Goal: Task Accomplishment & Management: Complete application form

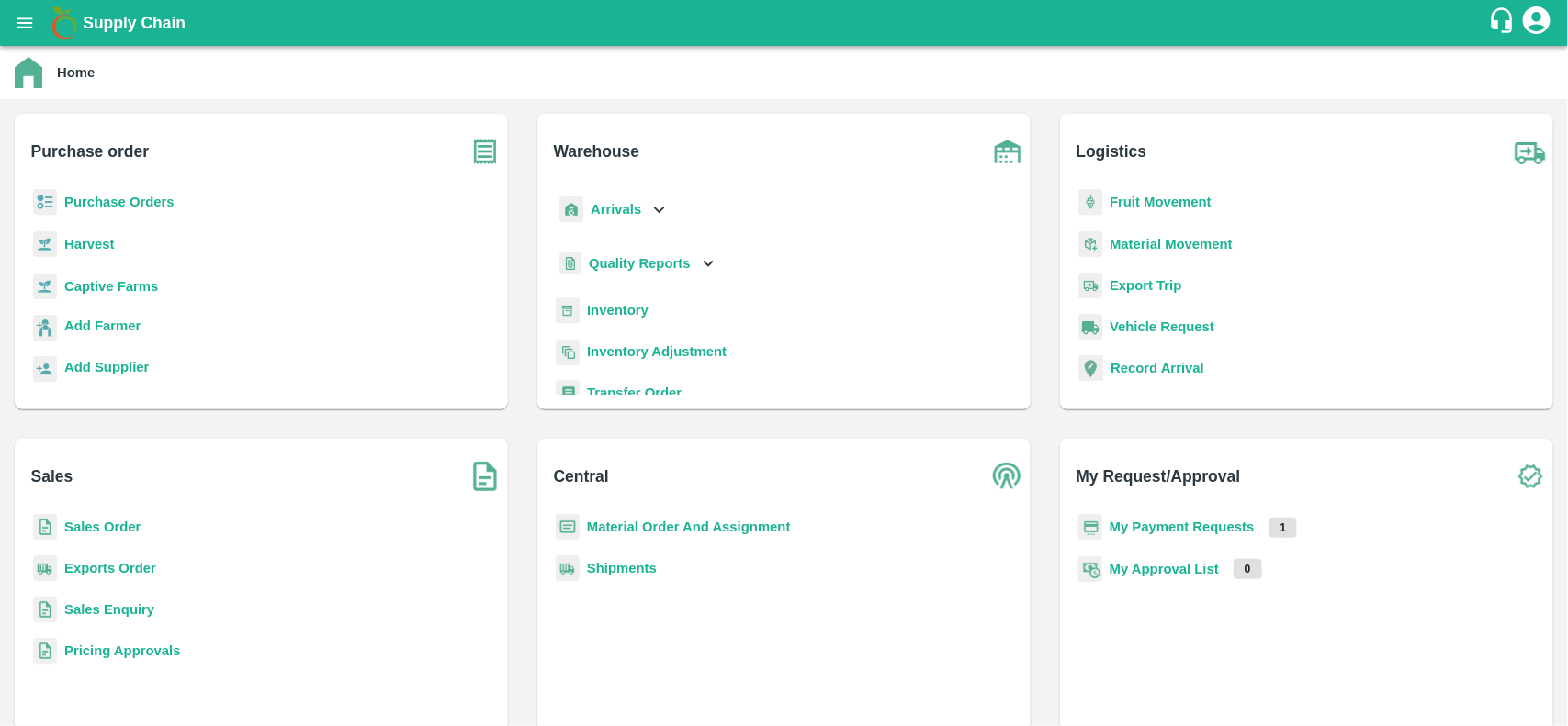
click at [138, 198] on b "Purchase Orders" at bounding box center [119, 201] width 111 height 14
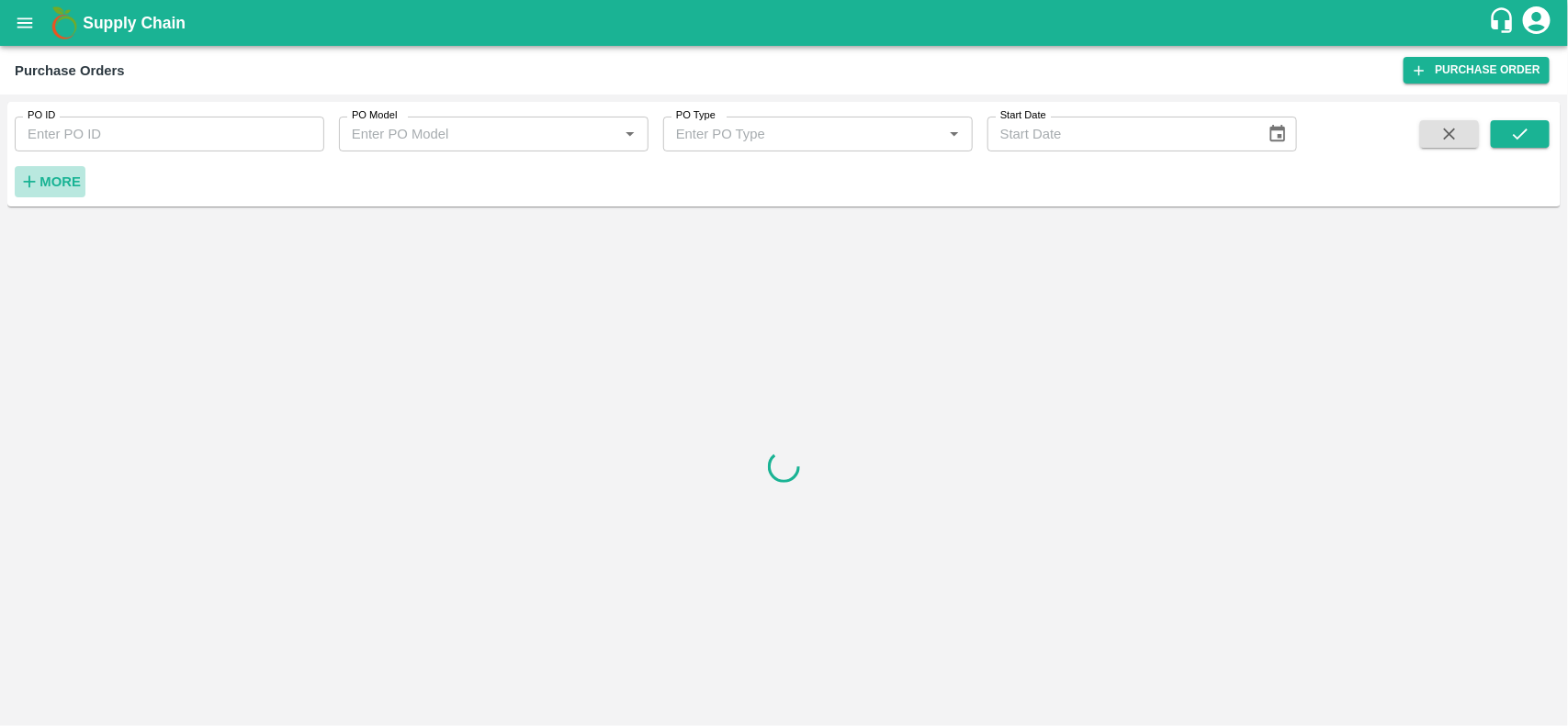
click at [69, 187] on strong "More" at bounding box center [59, 181] width 41 height 14
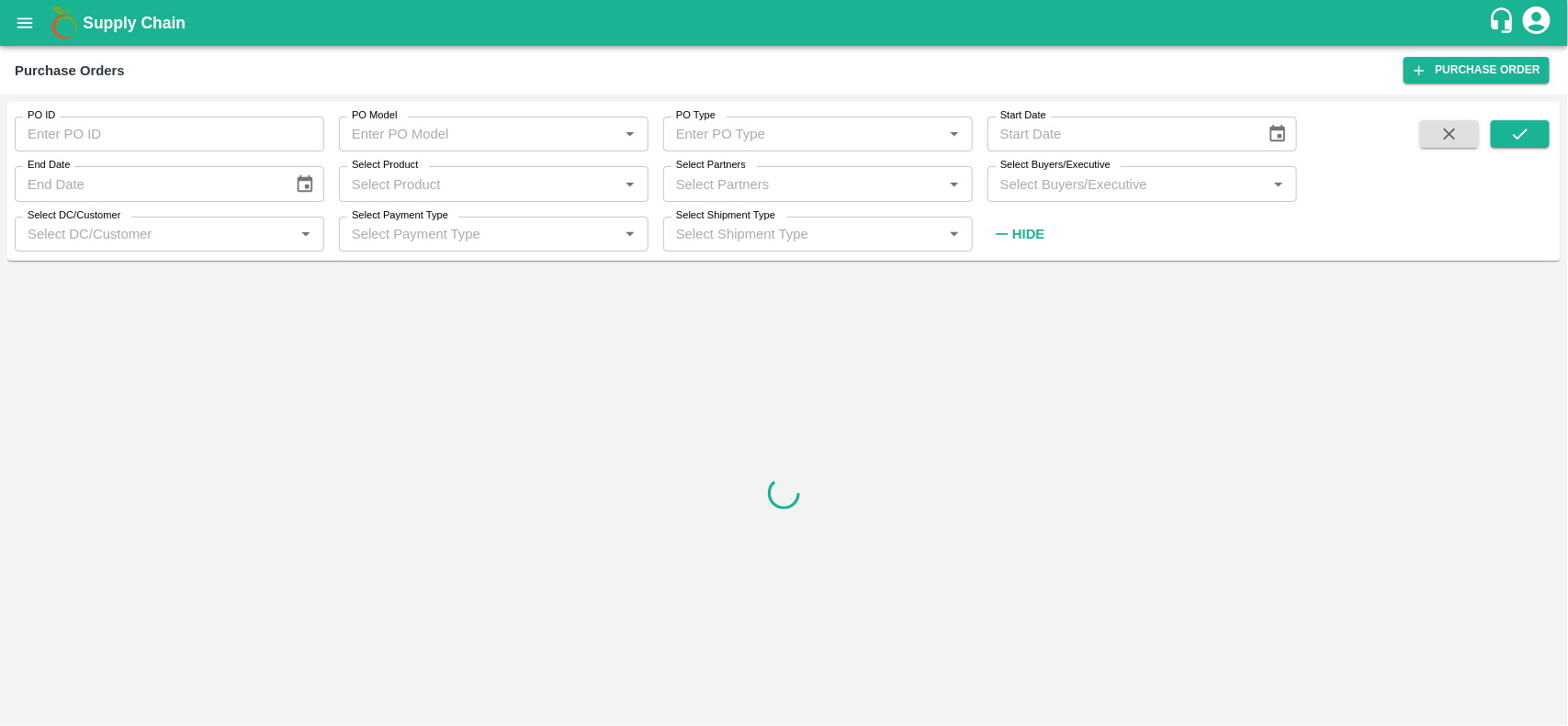
click at [712, 200] on div "Select Partners   *" at bounding box center [818, 183] width 310 height 35
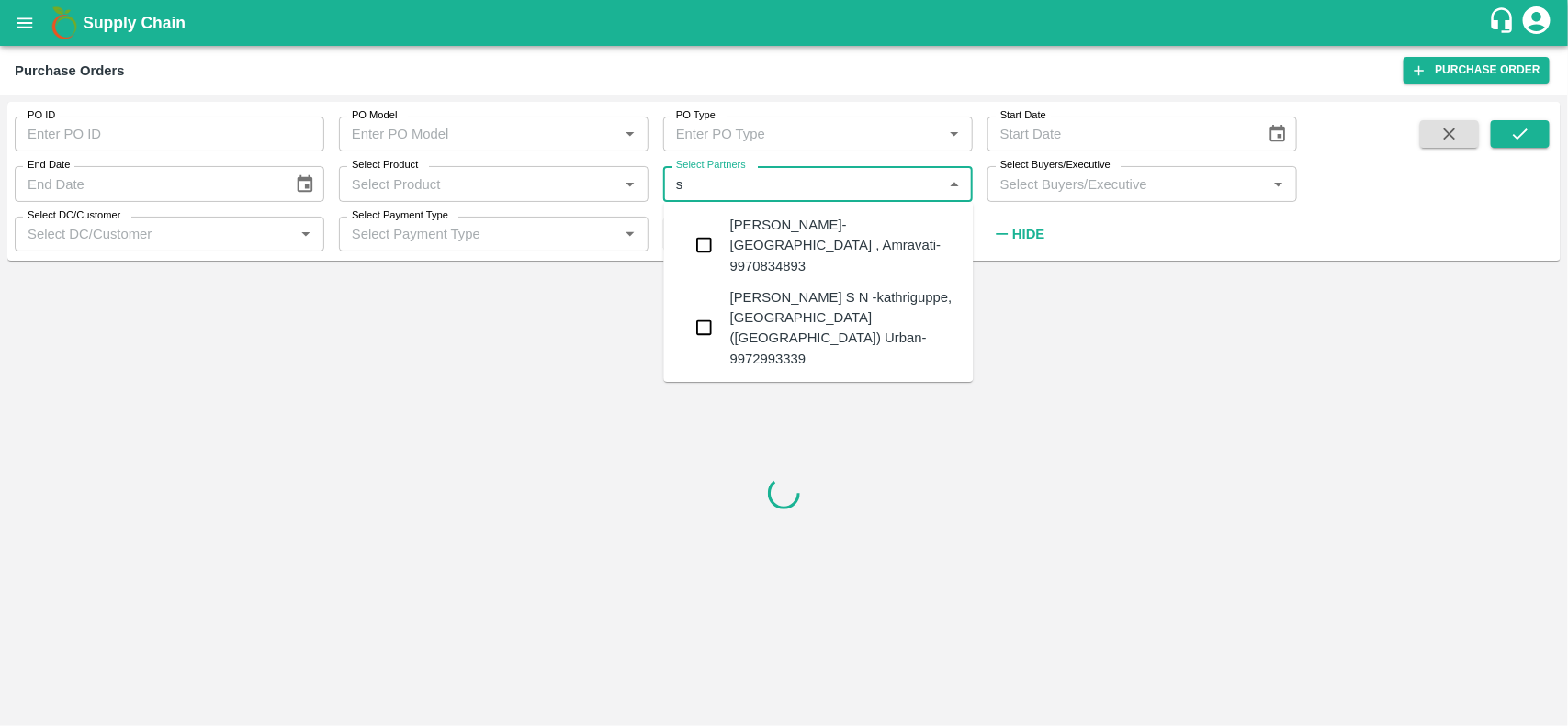
type input "s"
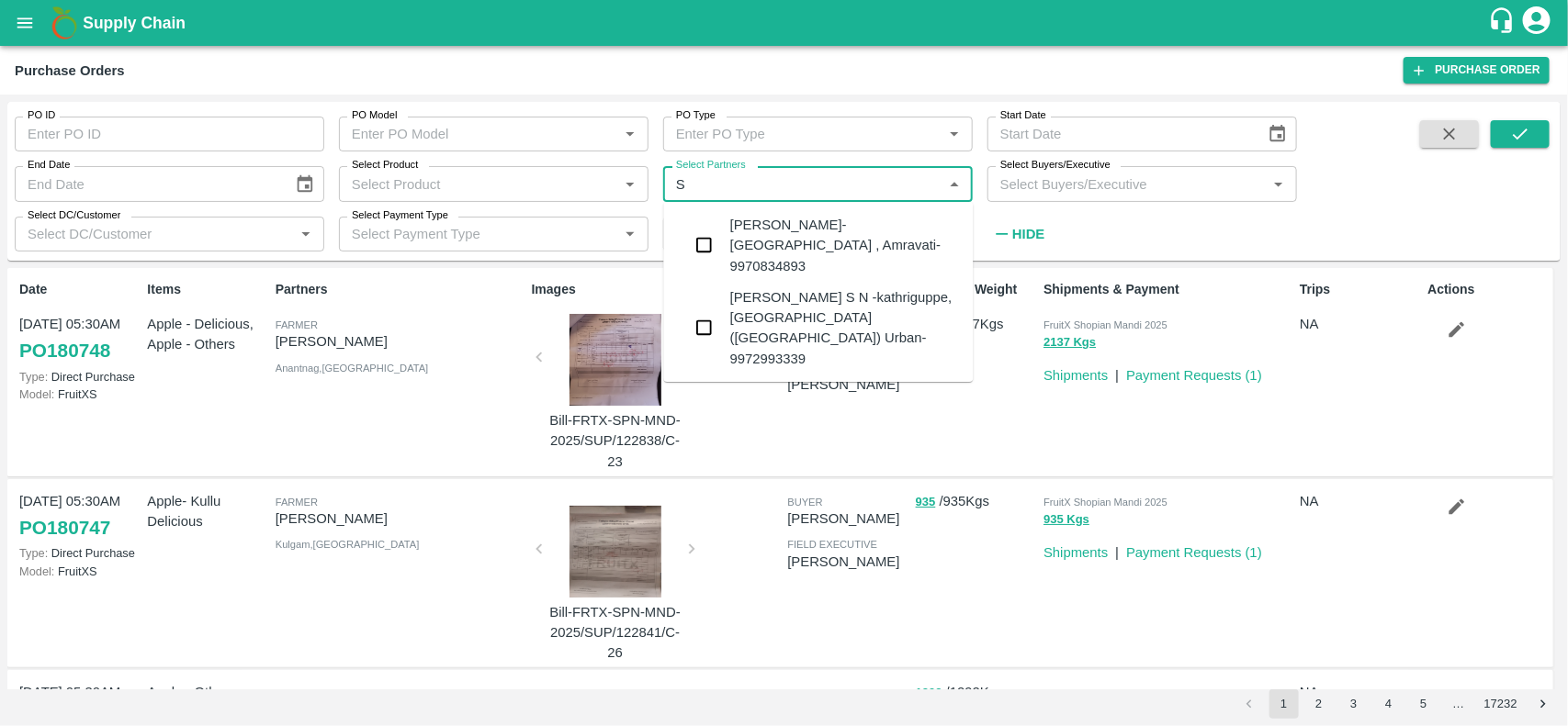
type input "S"
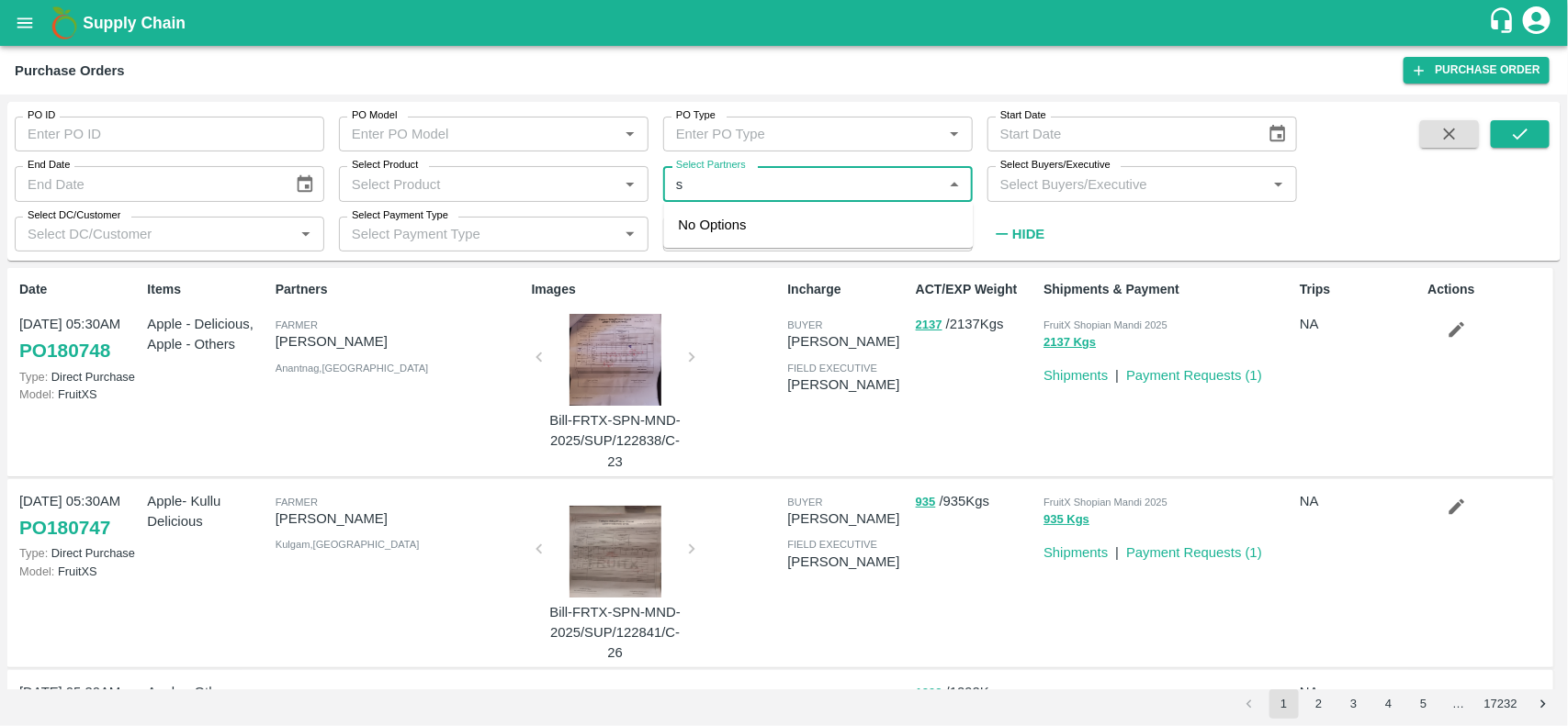
type input "s"
click at [839, 174] on input "Select Partners" at bounding box center [803, 183] width 268 height 24
type input "S.N. FRUIT COMPANY"
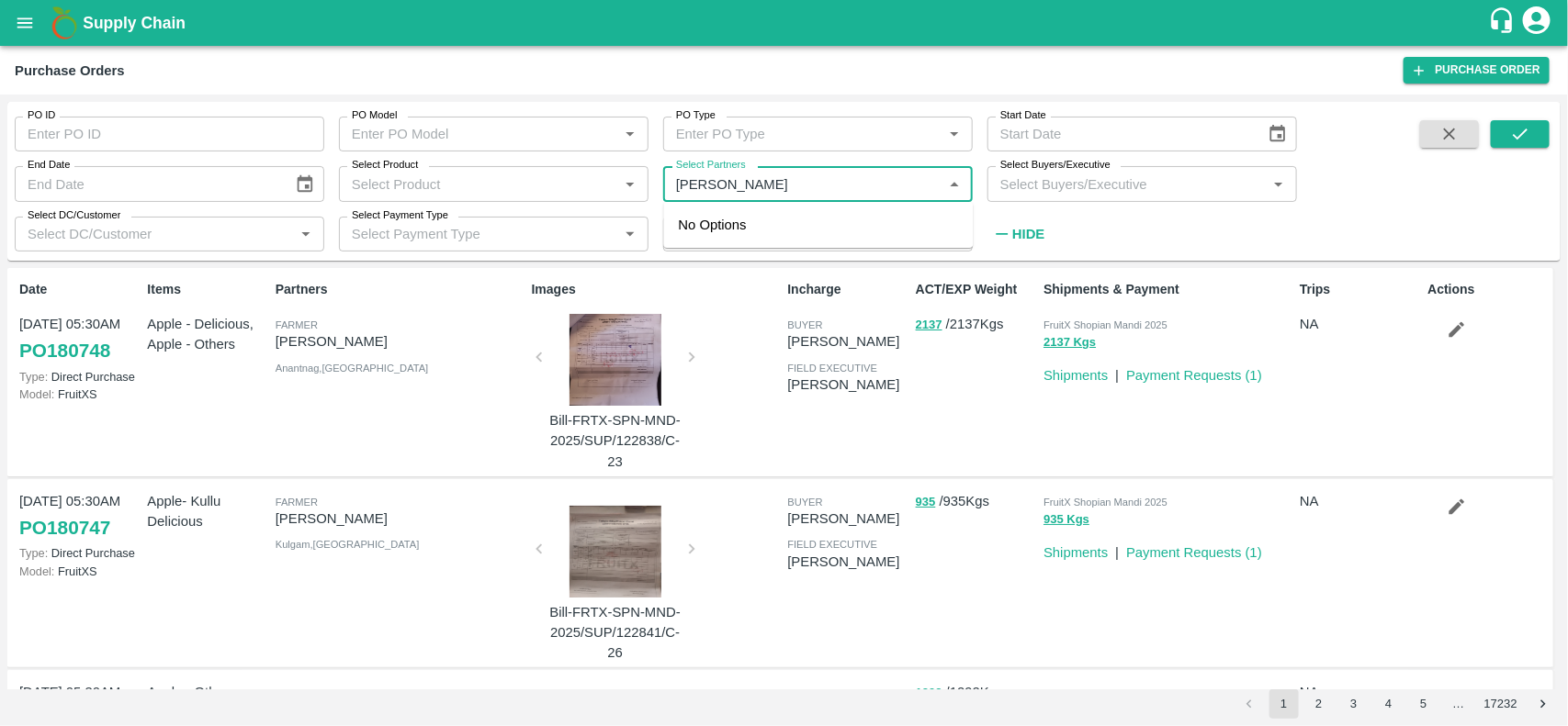
type input "[PERSON_NAME]"
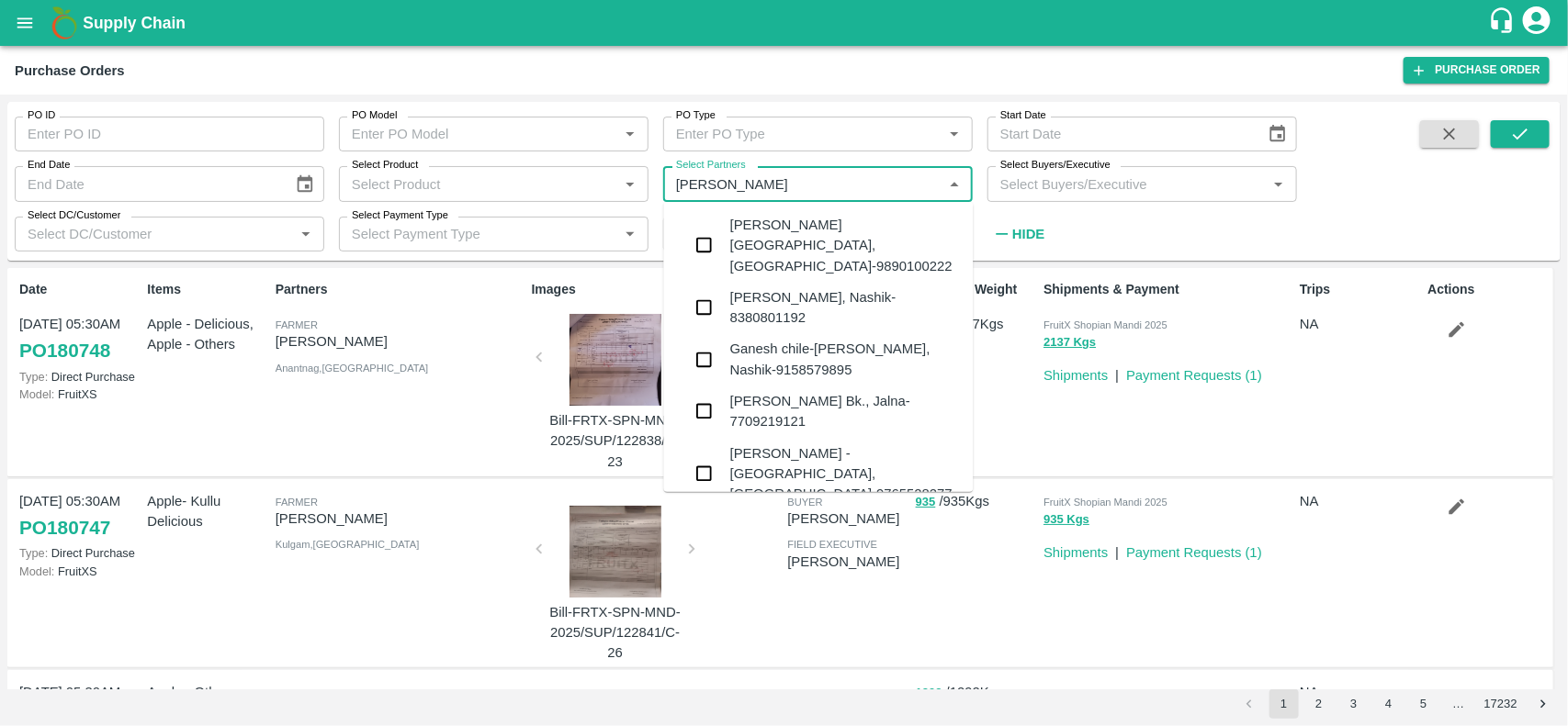
click at [731, 236] on div "[PERSON_NAME][GEOGRAPHIC_DATA], [GEOGRAPHIC_DATA]-9890100222" at bounding box center [845, 246] width 229 height 62
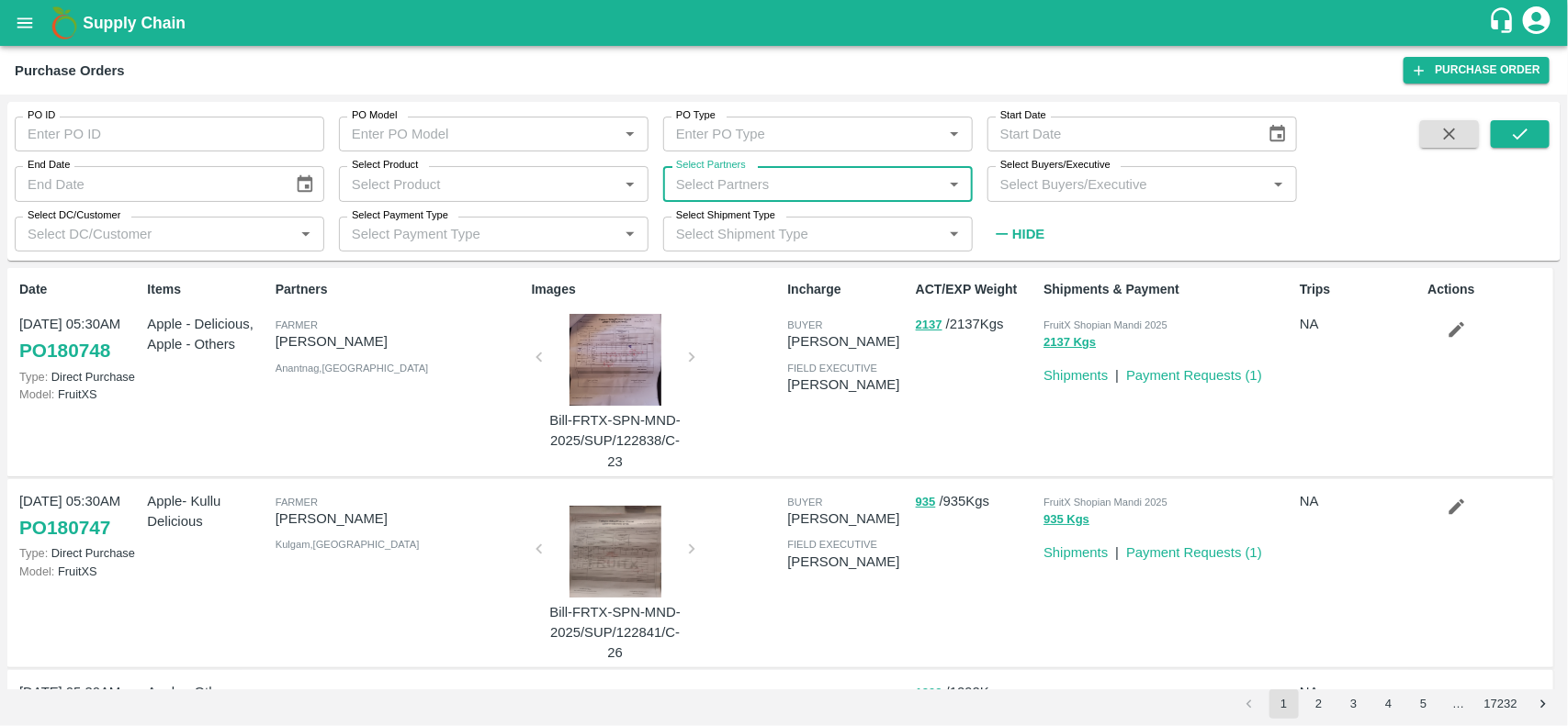
click at [761, 181] on input "Select Partners" at bounding box center [803, 183] width 268 height 24
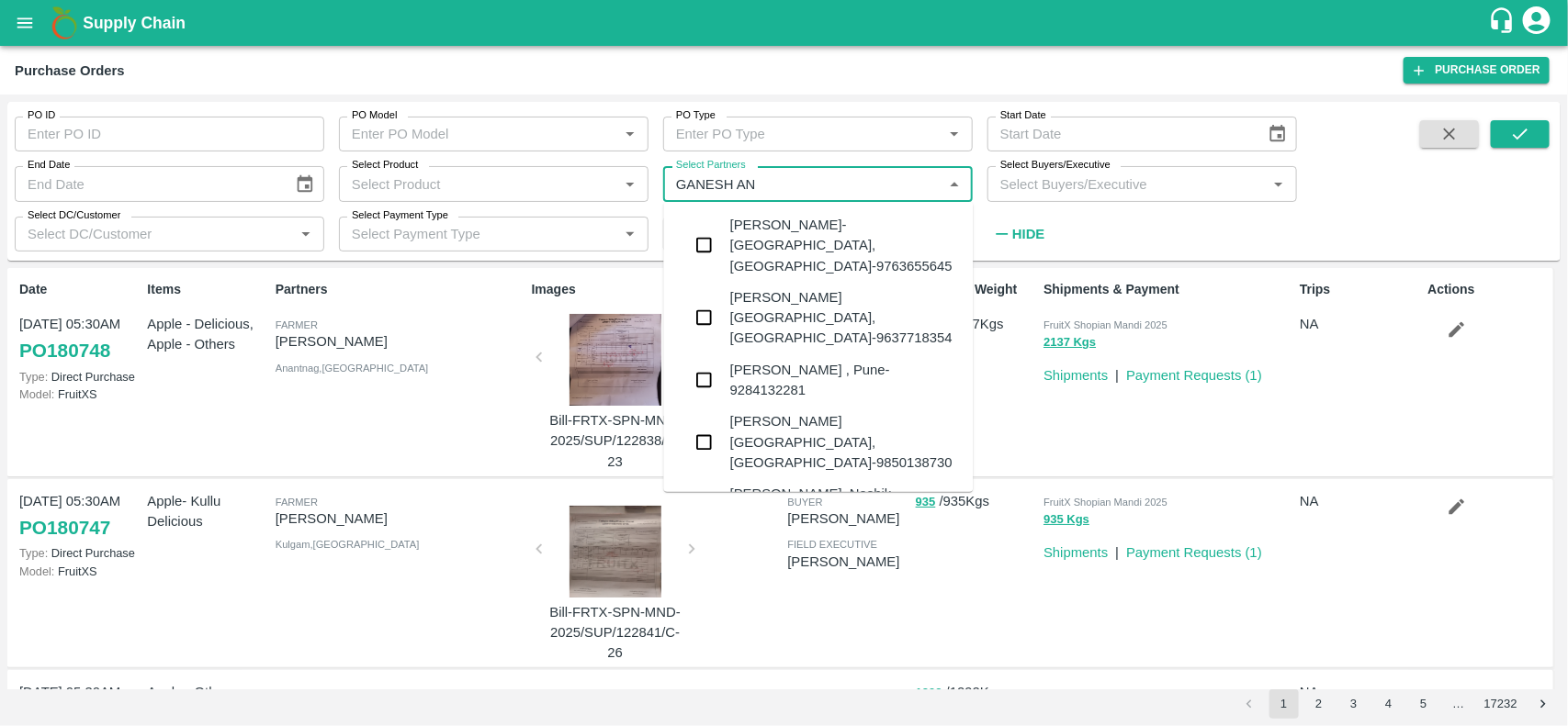
type input "[PERSON_NAME]"
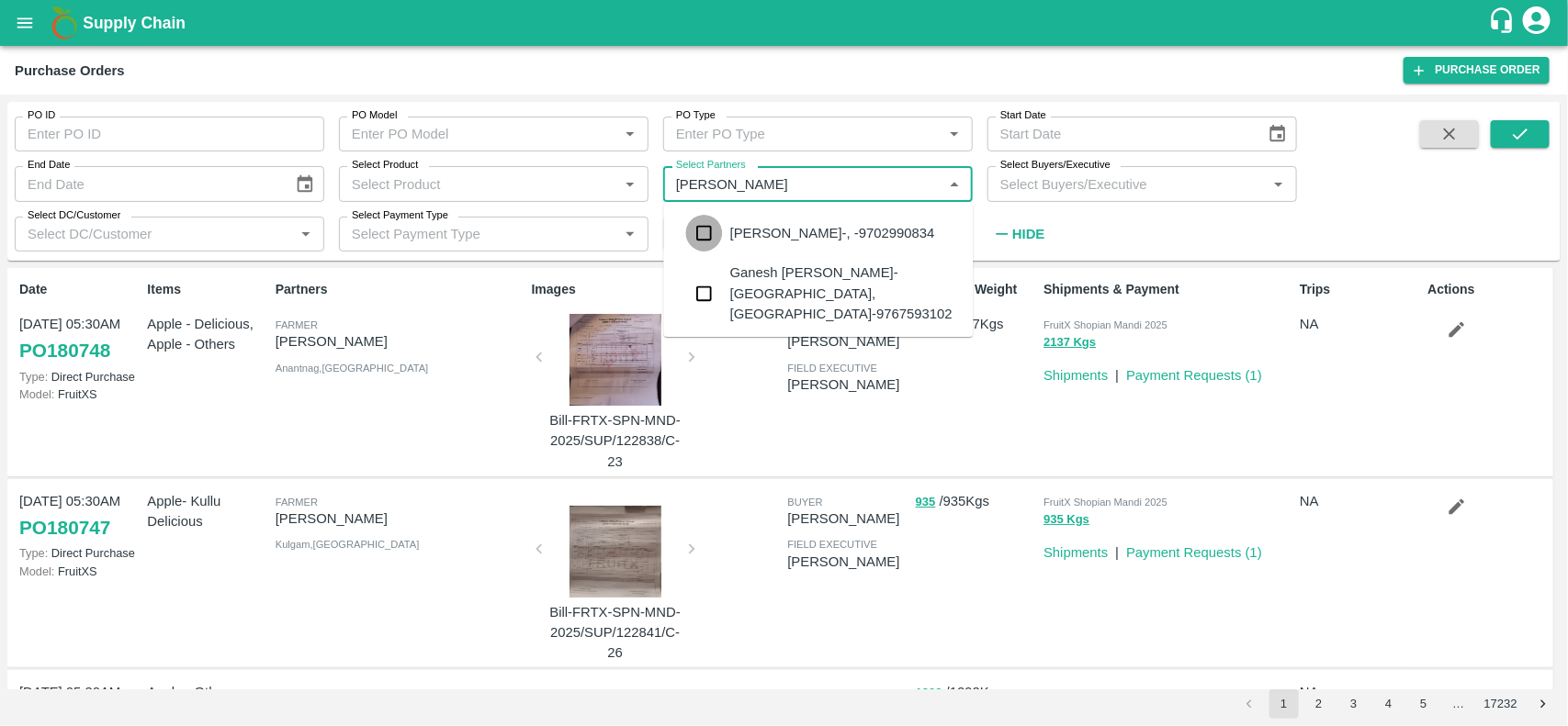
click at [703, 234] on input "checkbox" at bounding box center [704, 233] width 37 height 37
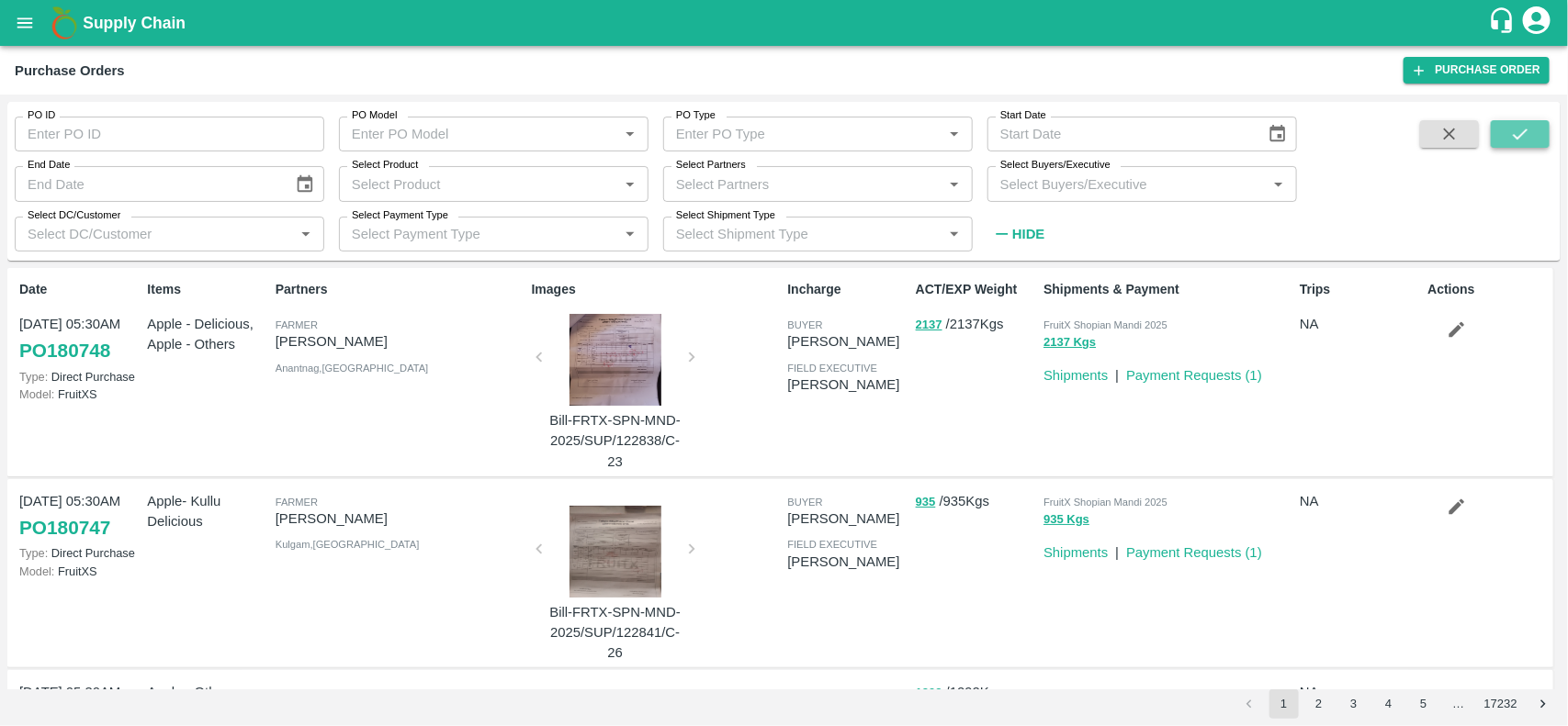
click at [1531, 135] on icon "submit" at bounding box center [1519, 133] width 20 height 20
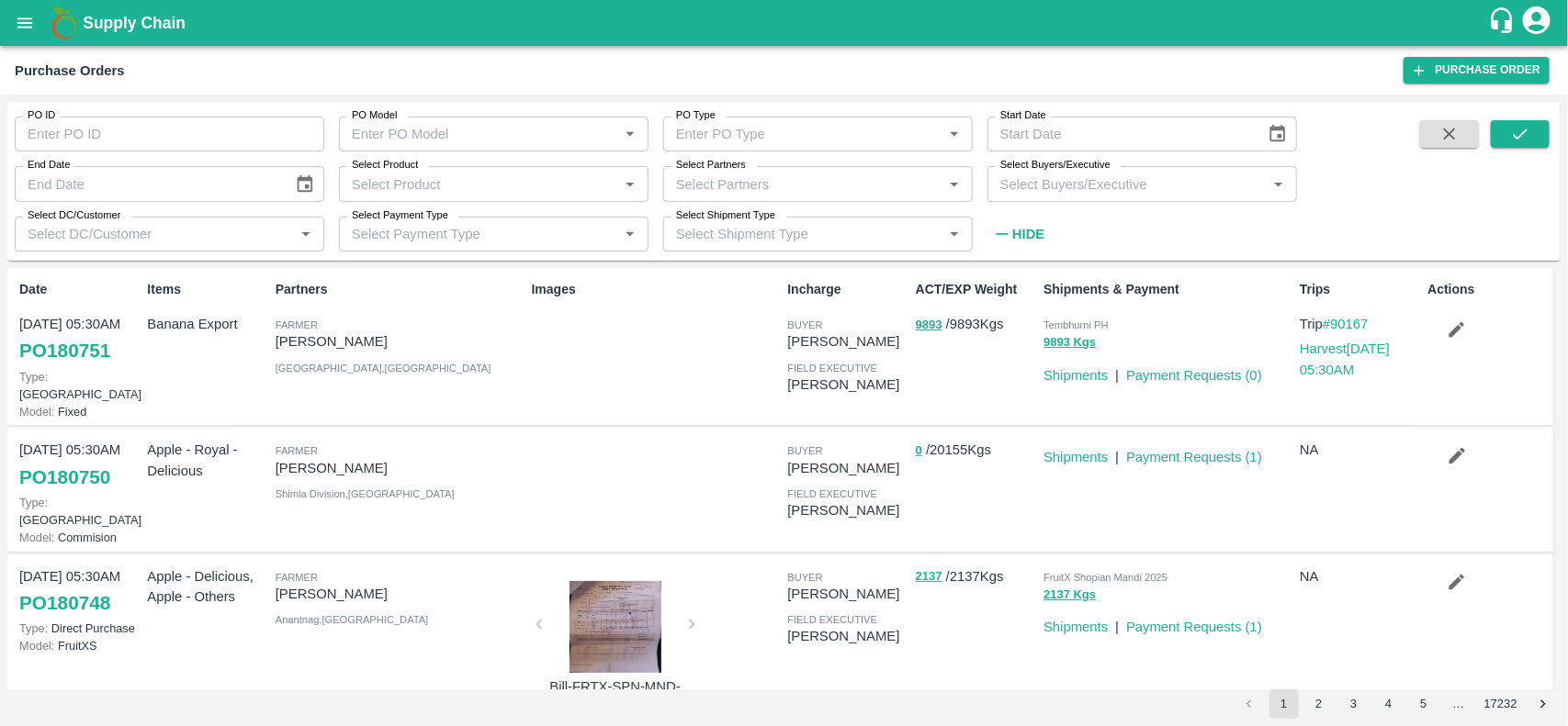
click at [731, 186] on input "Select Partners" at bounding box center [803, 183] width 268 height 24
click at [892, 189] on input "Select Partners" at bounding box center [803, 183] width 268 height 24
click at [737, 187] on input "Select Partners" at bounding box center [803, 183] width 268 height 24
type input "[PERSON_NAME]"
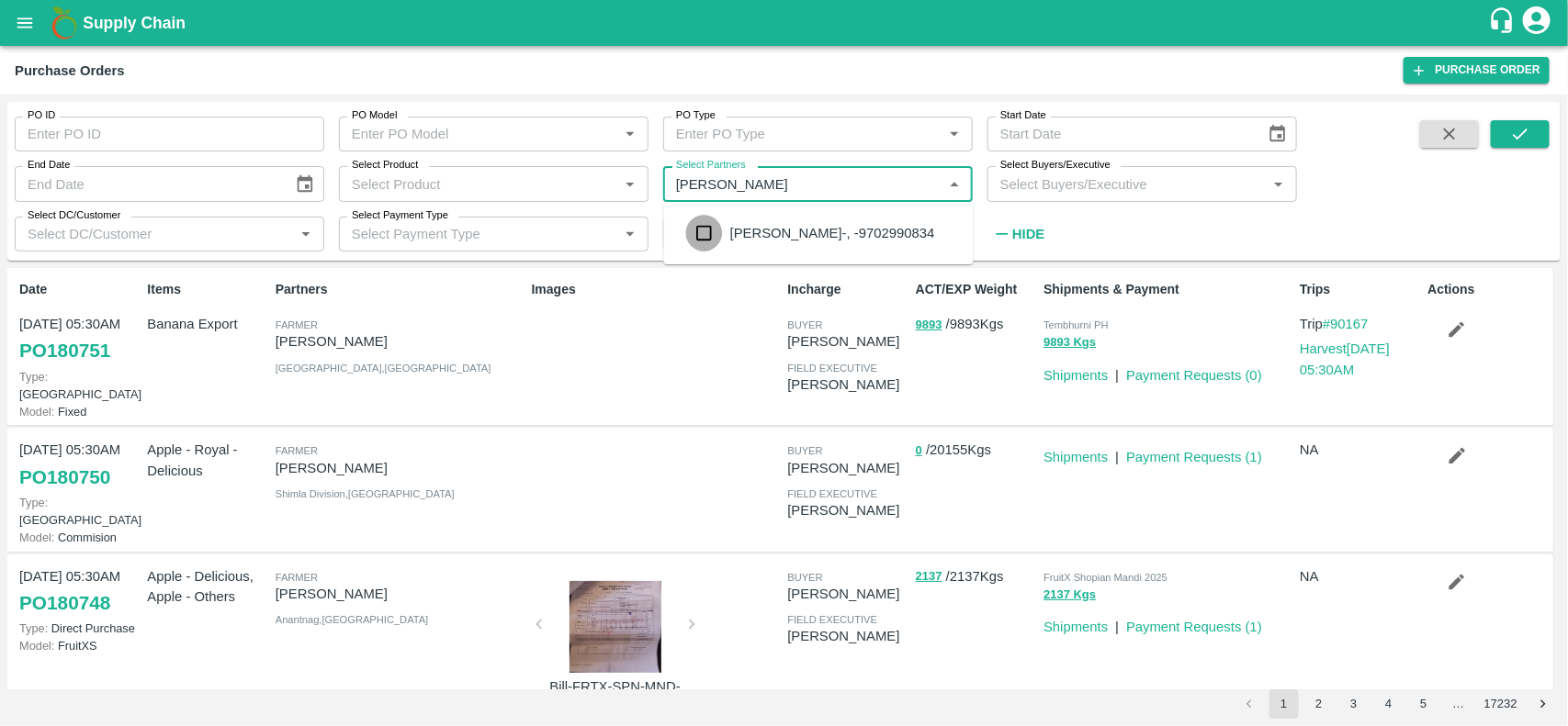
click at [698, 228] on input "checkbox" at bounding box center [704, 233] width 37 height 37
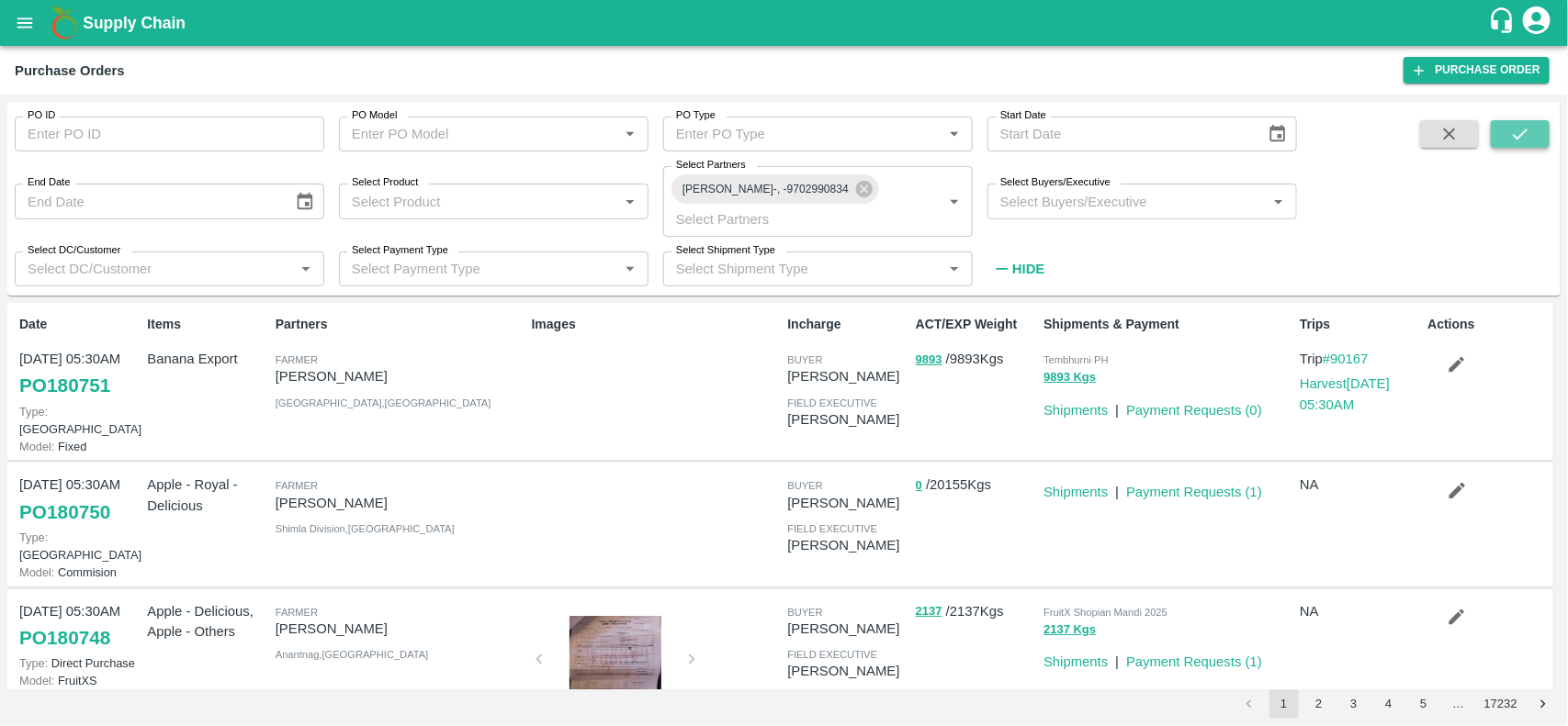
click at [1514, 136] on icon "submit" at bounding box center [1519, 133] width 20 height 20
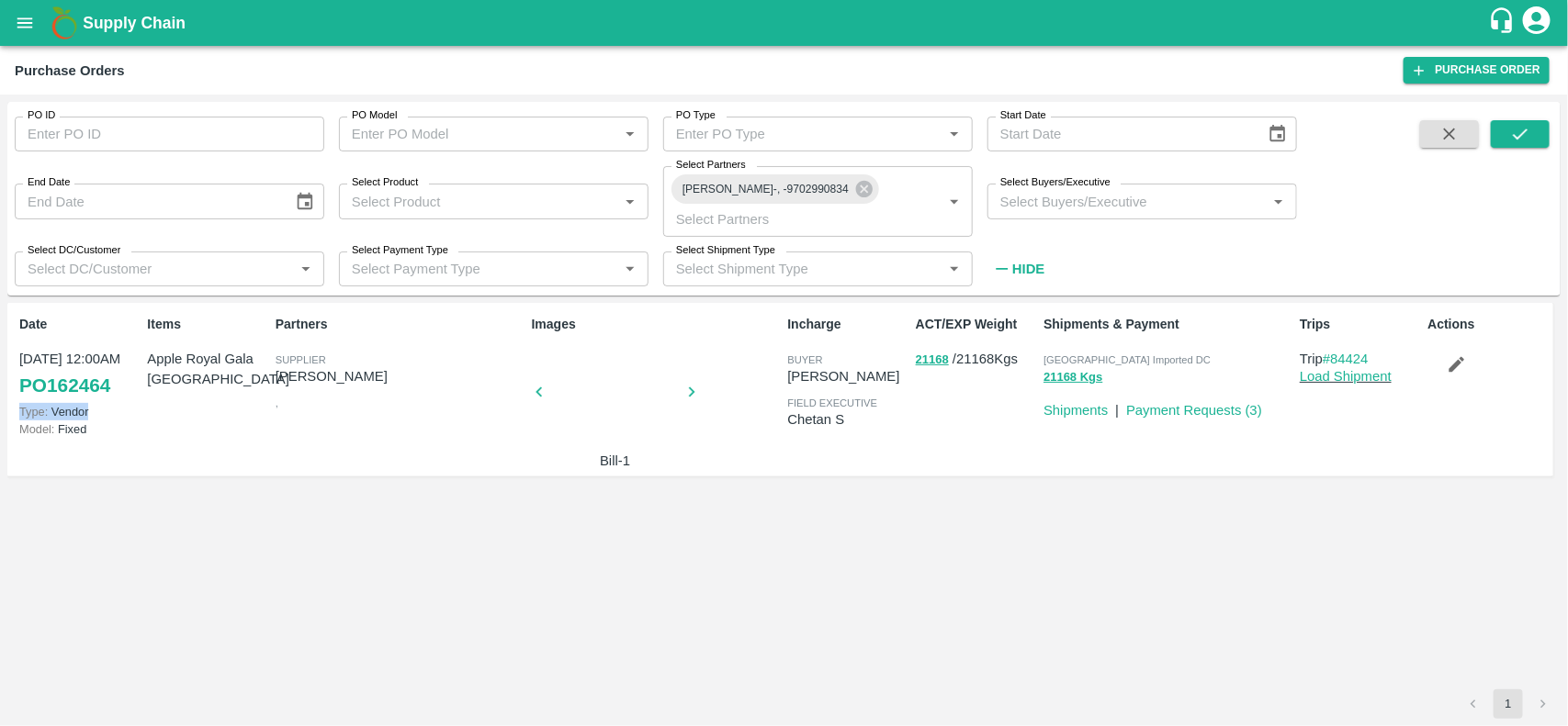
drag, startPoint x: 10, startPoint y: 376, endPoint x: 124, endPoint y: 401, distance: 116.7
click at [124, 401] on div "Date [DATE] 12:00AM PO 162464 Type: Vendor Model: Fixed Items Apple Royal Gala …" at bounding box center [781, 390] width 1546 height 173
click at [1209, 407] on link "Payment Requests ( 3 )" at bounding box center [1194, 410] width 136 height 14
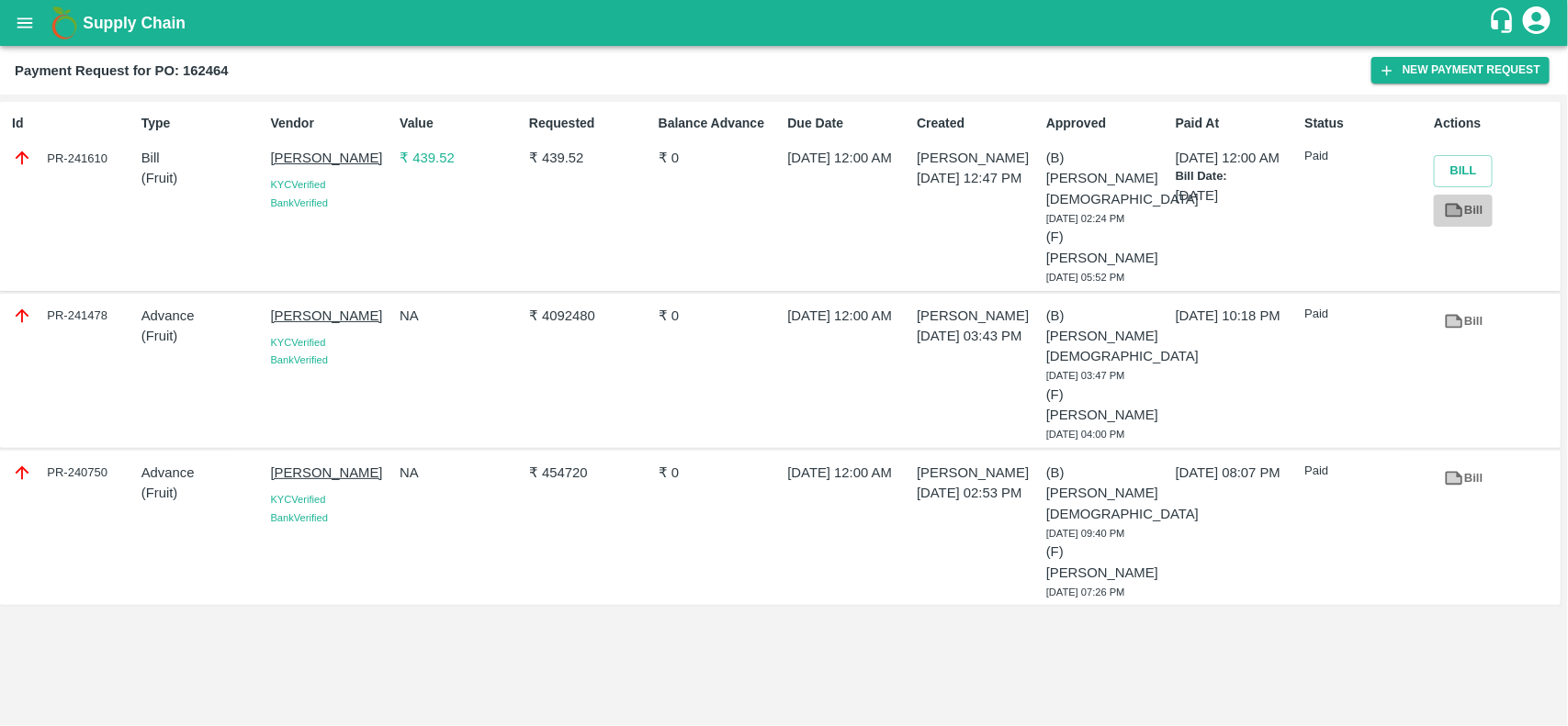
click at [1465, 222] on link "Bill" at bounding box center [1463, 211] width 59 height 32
click at [1456, 314] on icon at bounding box center [1455, 321] width 17 height 13
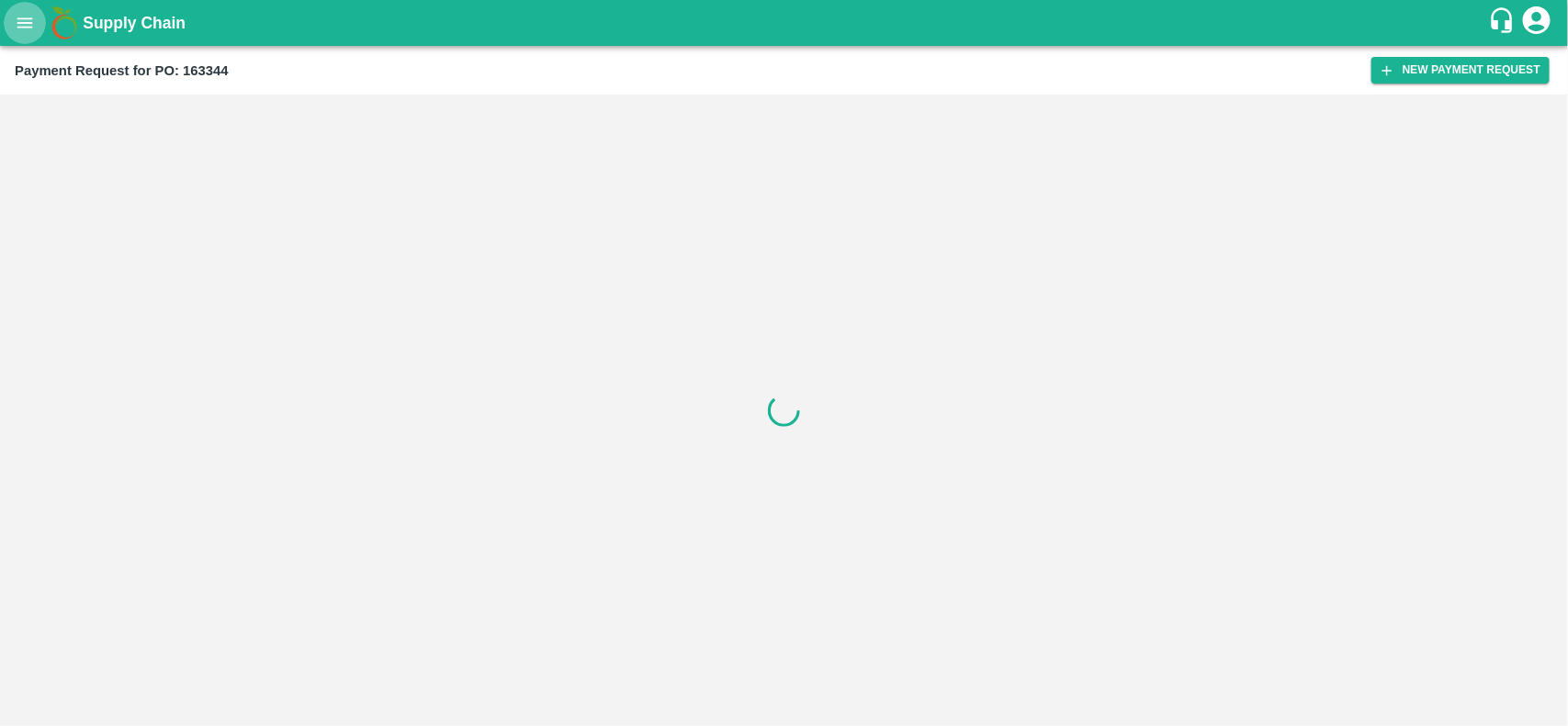
click at [8, 16] on button "open drawer" at bounding box center [25, 23] width 42 height 42
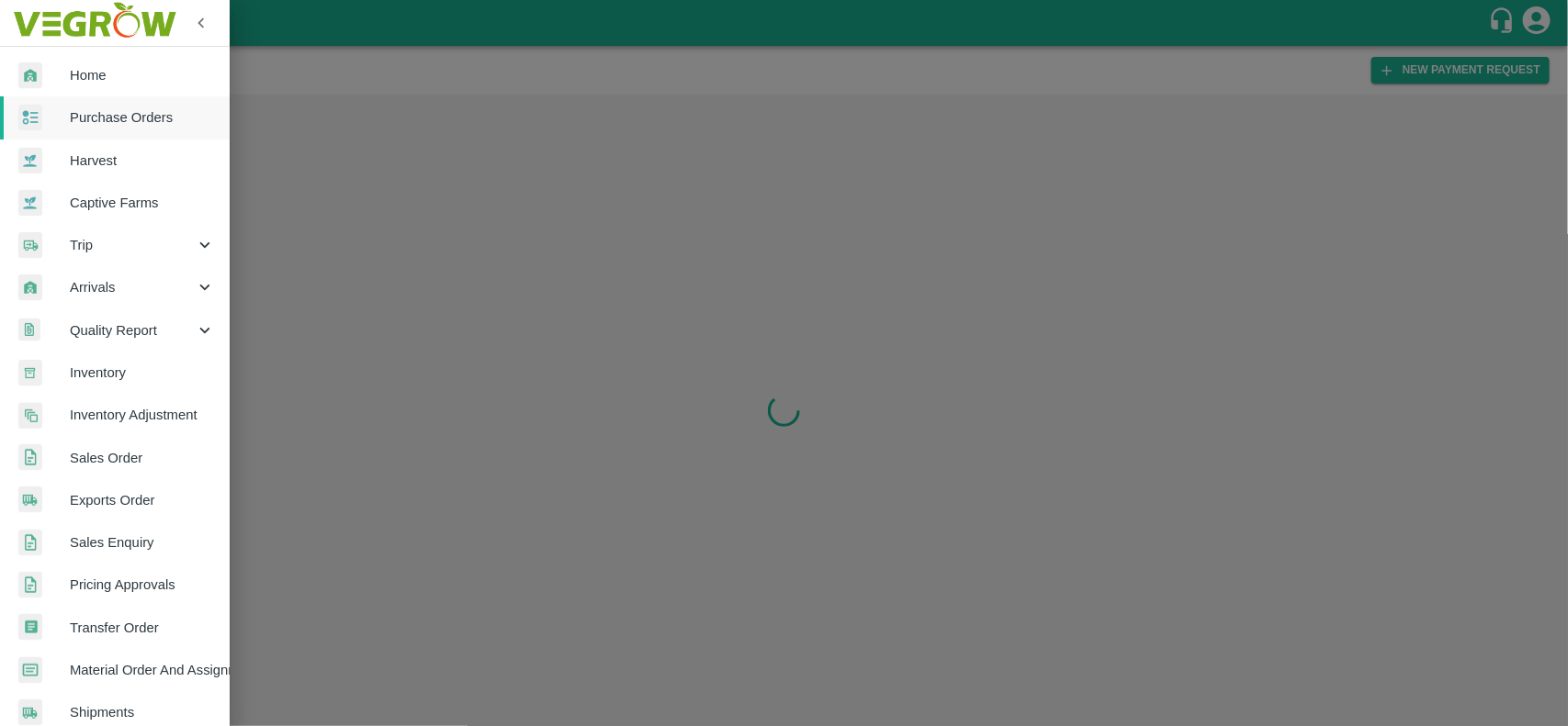
scroll to position [317, 0]
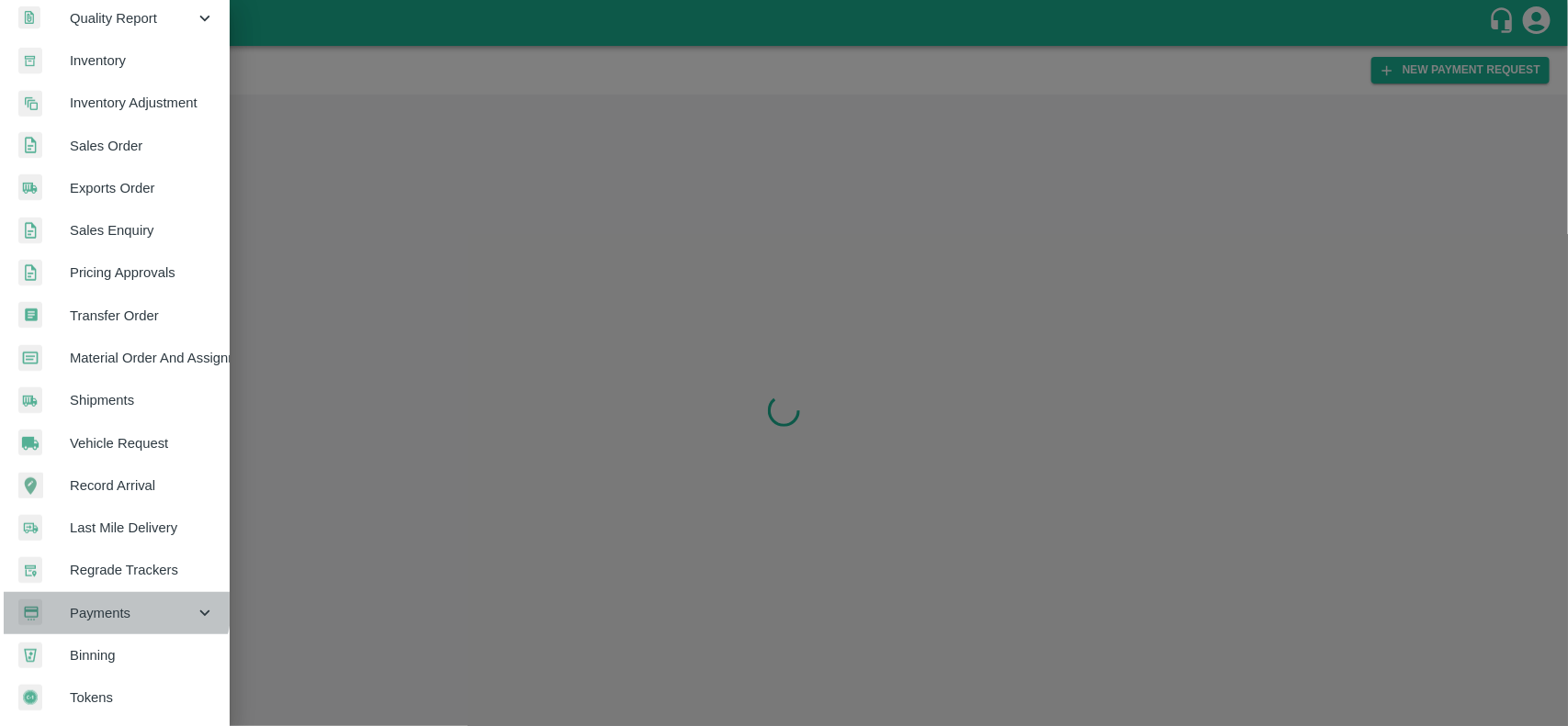
click at [104, 603] on span "Payments" at bounding box center [132, 613] width 125 height 20
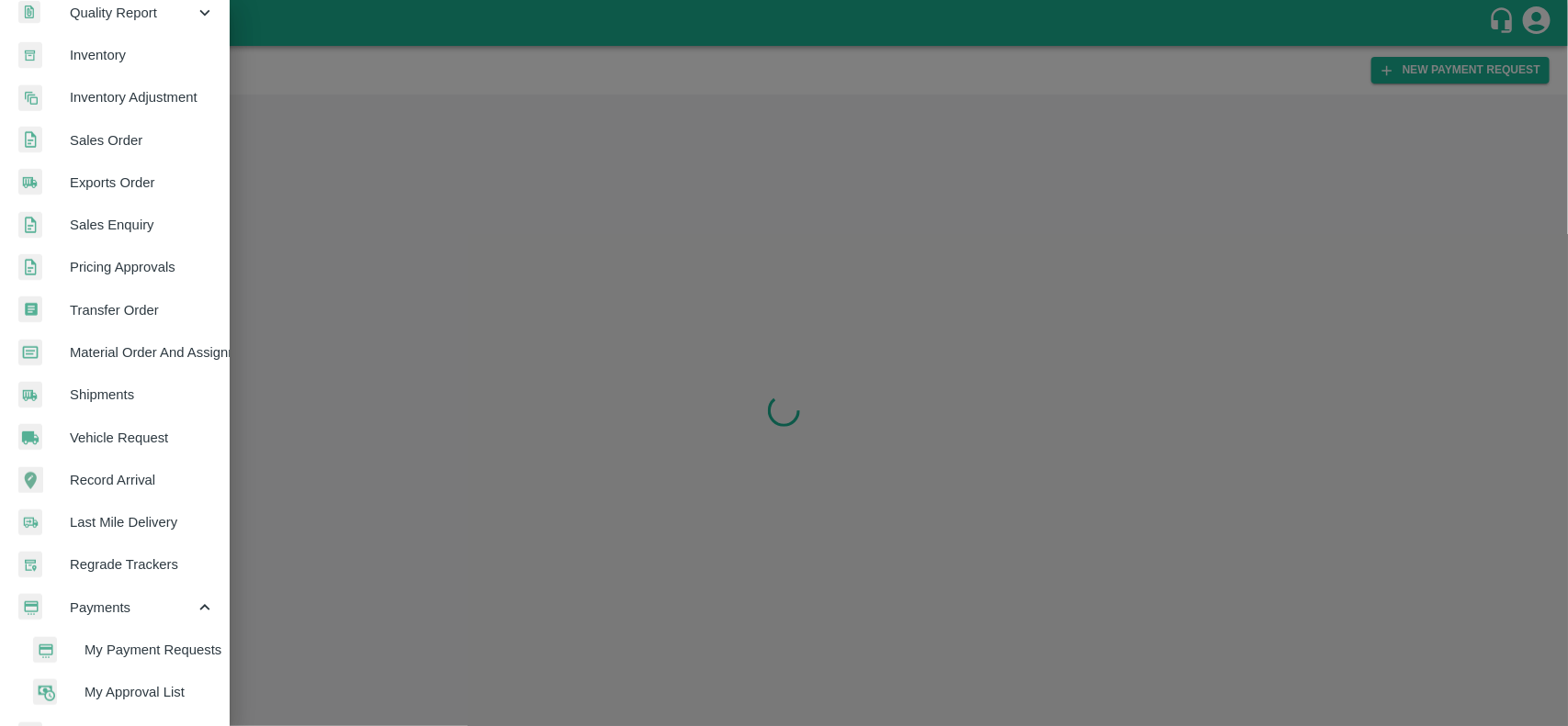
click at [117, 644] on span "My Payment Requests" at bounding box center [150, 650] width 131 height 20
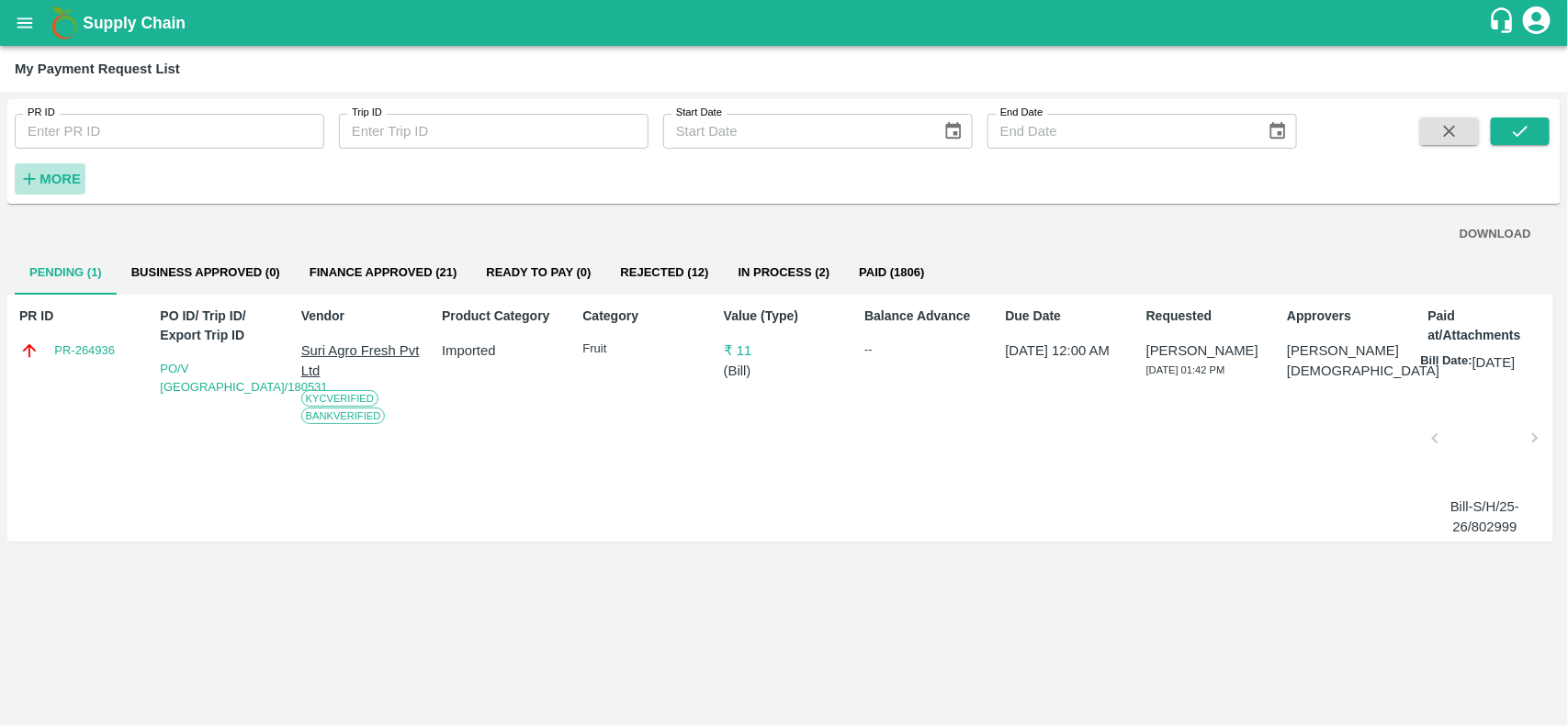
click at [64, 176] on strong "More" at bounding box center [59, 178] width 41 height 14
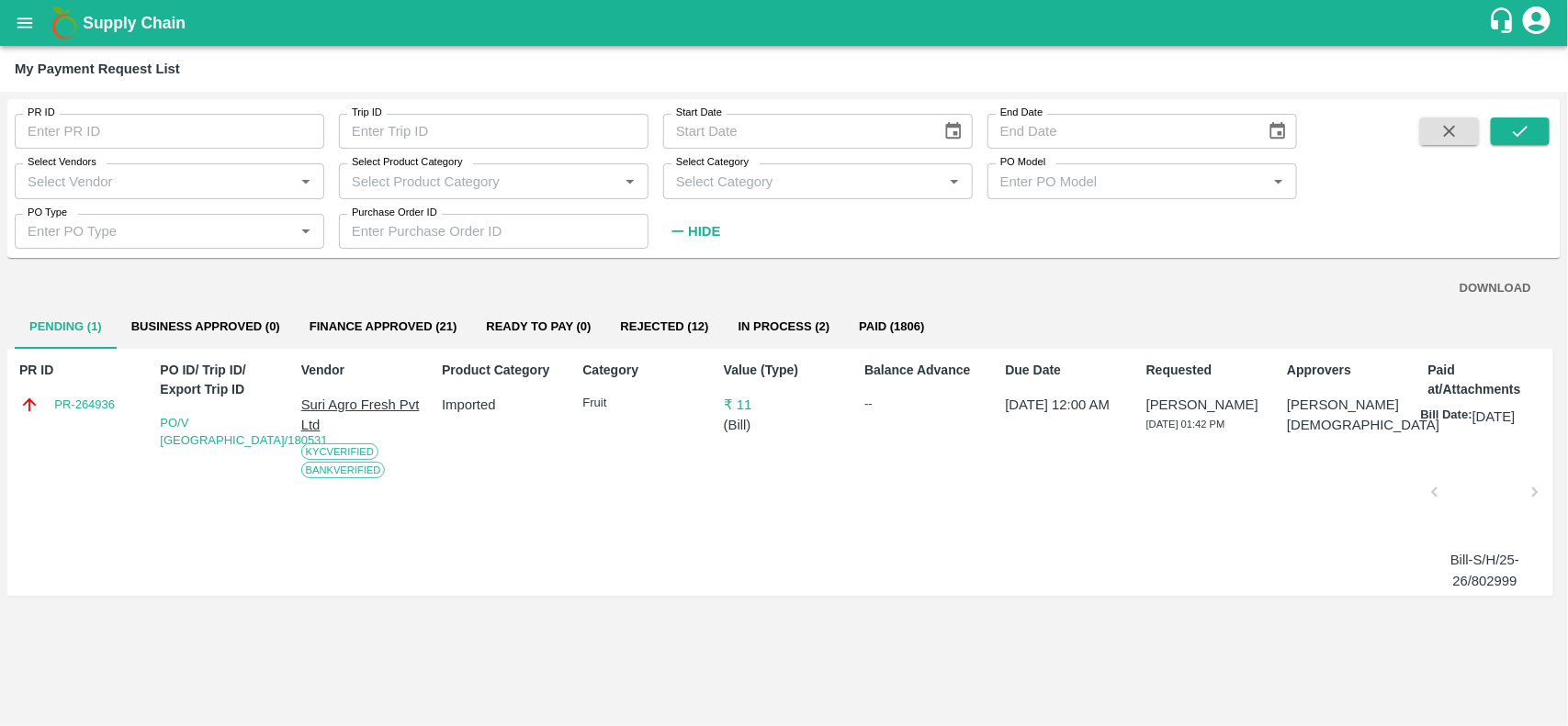
click at [116, 197] on div "Select Vendors   *" at bounding box center [169, 181] width 310 height 35
click at [92, 226] on div "DFC Global LLP-Supplier" at bounding box center [113, 221] width 153 height 20
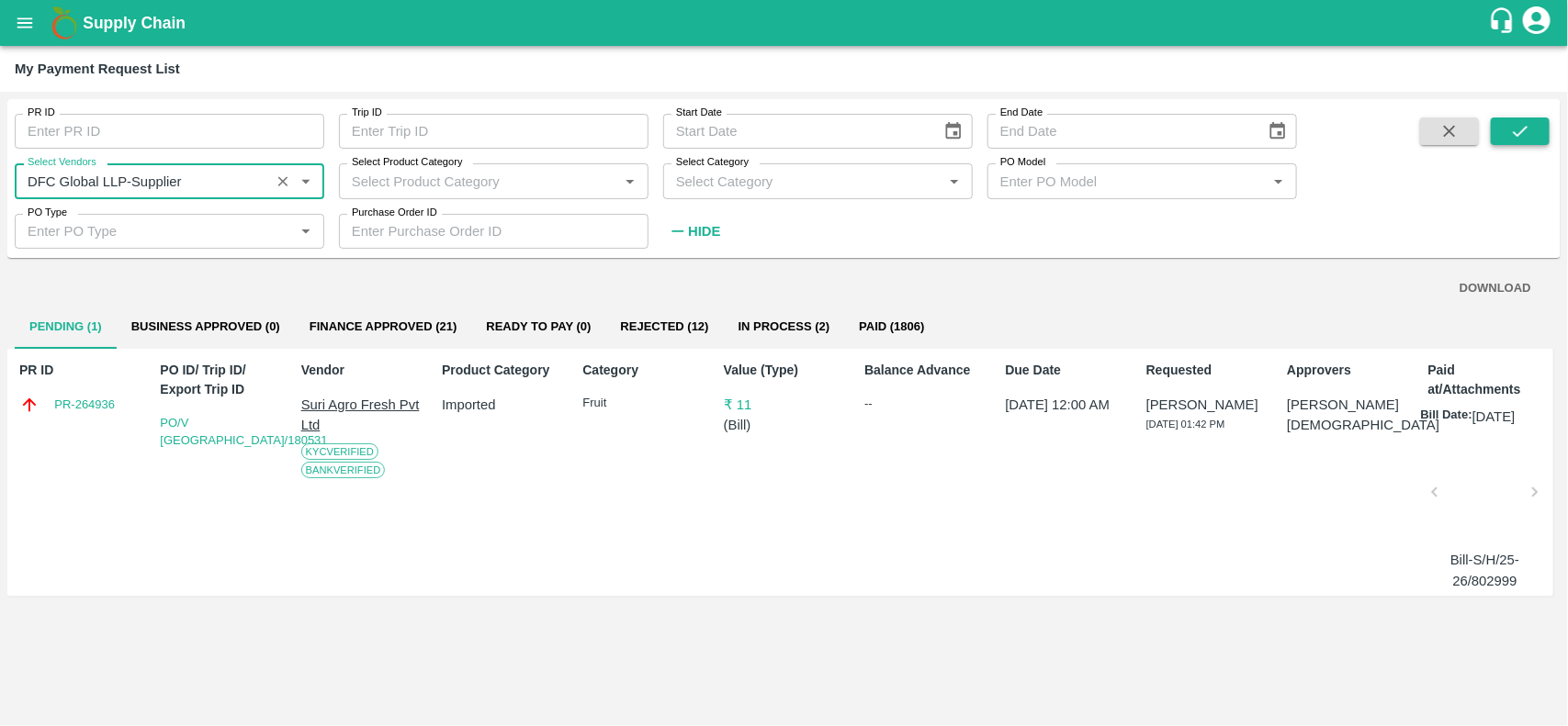
type input "DFC Global LLP-Supplier"
click at [1522, 136] on icon "submit" at bounding box center [1519, 131] width 20 height 20
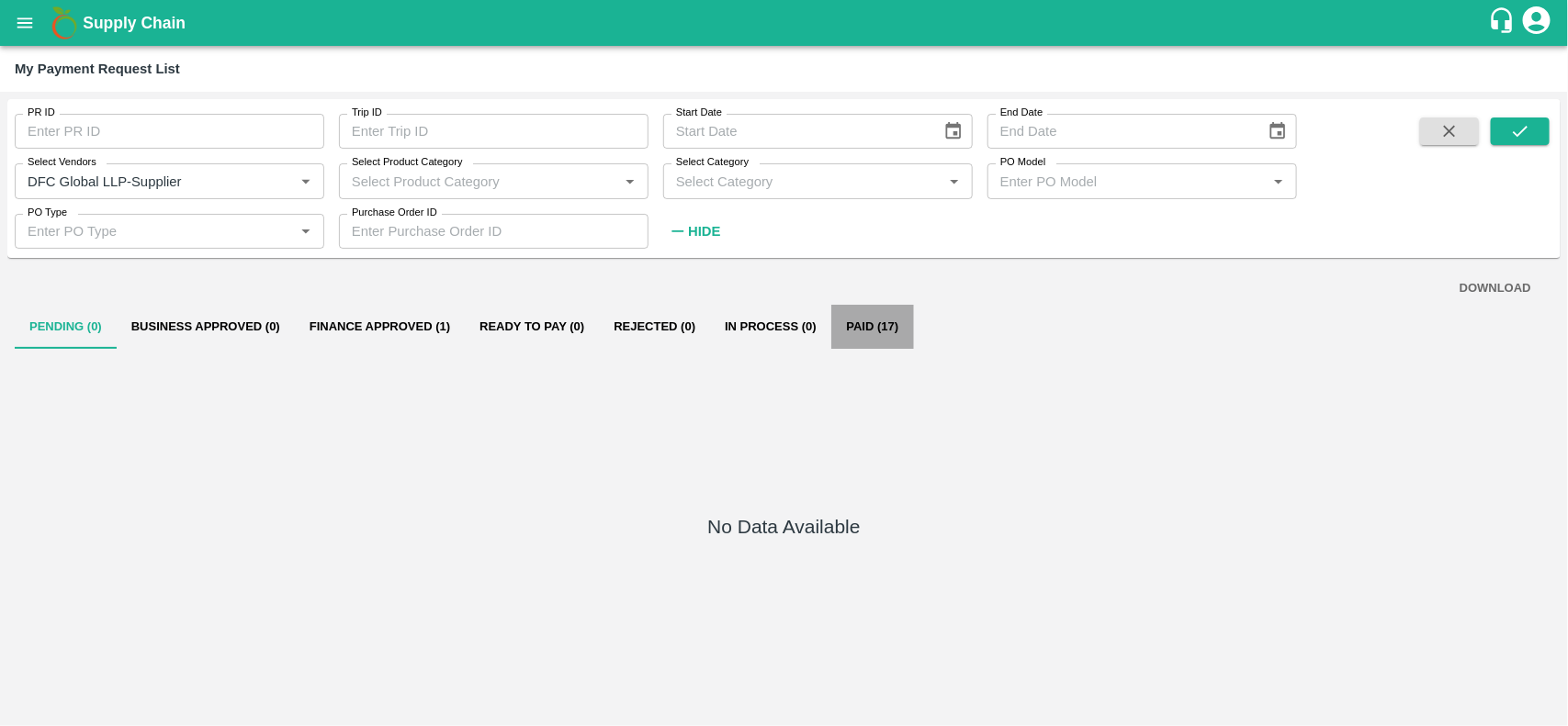
click at [866, 337] on button "Paid (17)" at bounding box center [872, 327] width 83 height 44
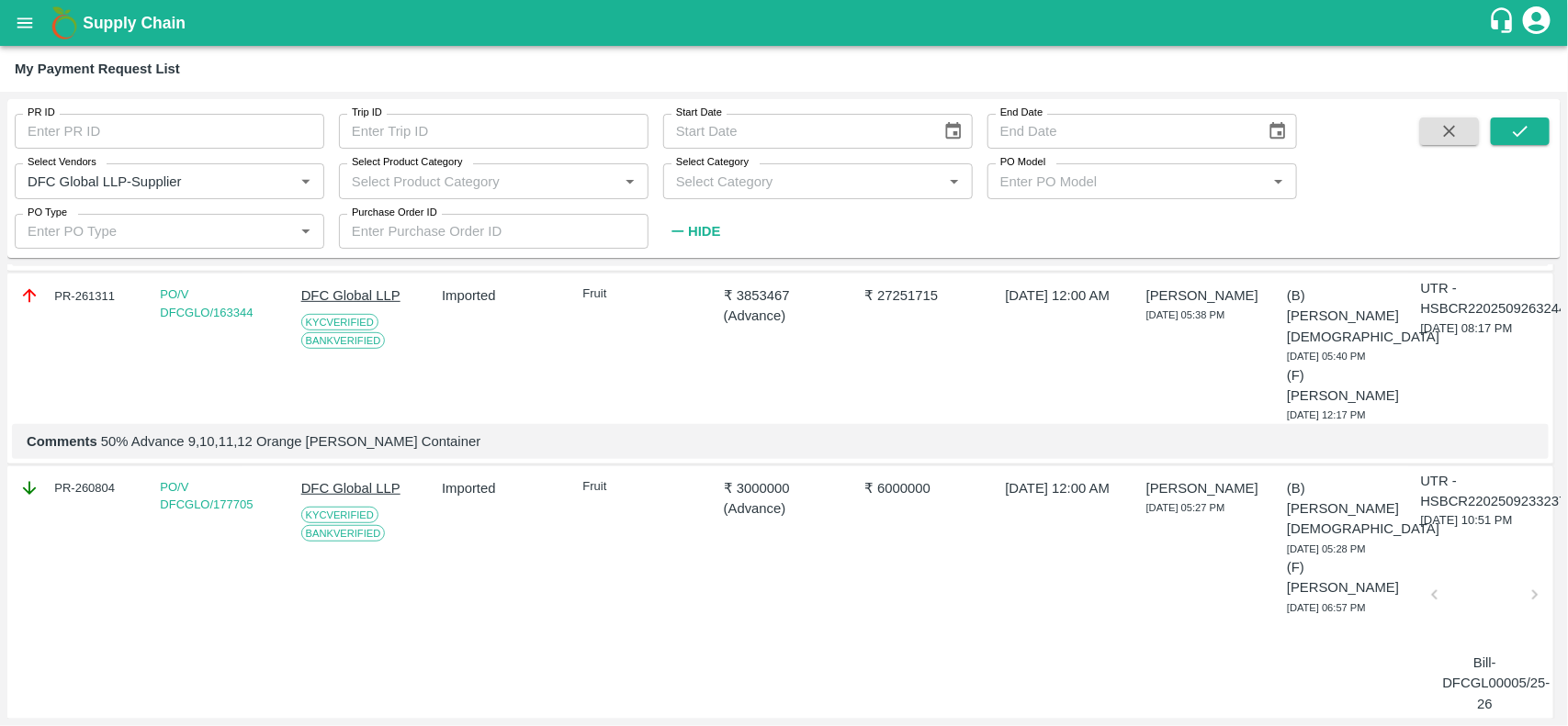
scroll to position [494, 0]
click at [222, 481] on link "PO/V DFCGLO/177705" at bounding box center [206, 497] width 92 height 32
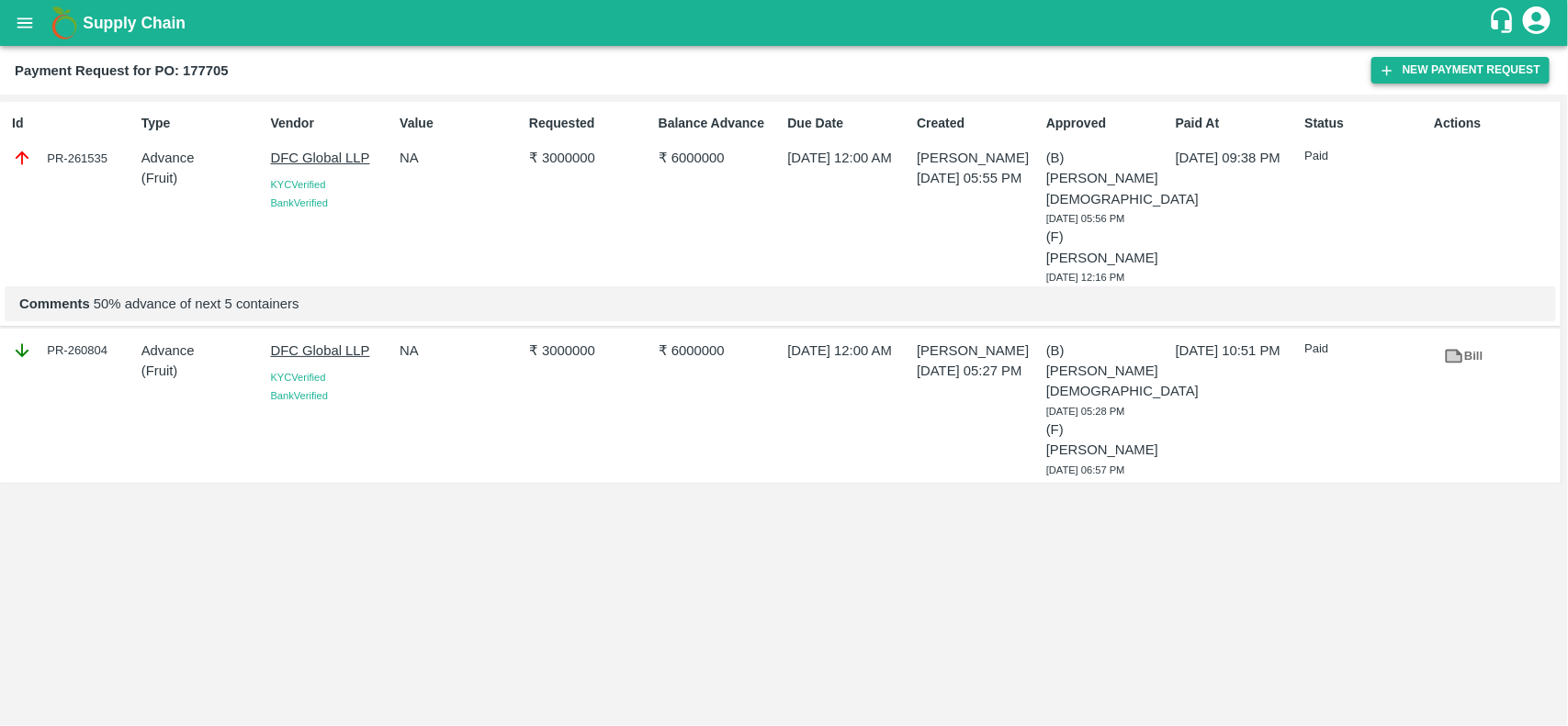
click at [1429, 67] on button "New Payment Request" at bounding box center [1460, 71] width 178 height 27
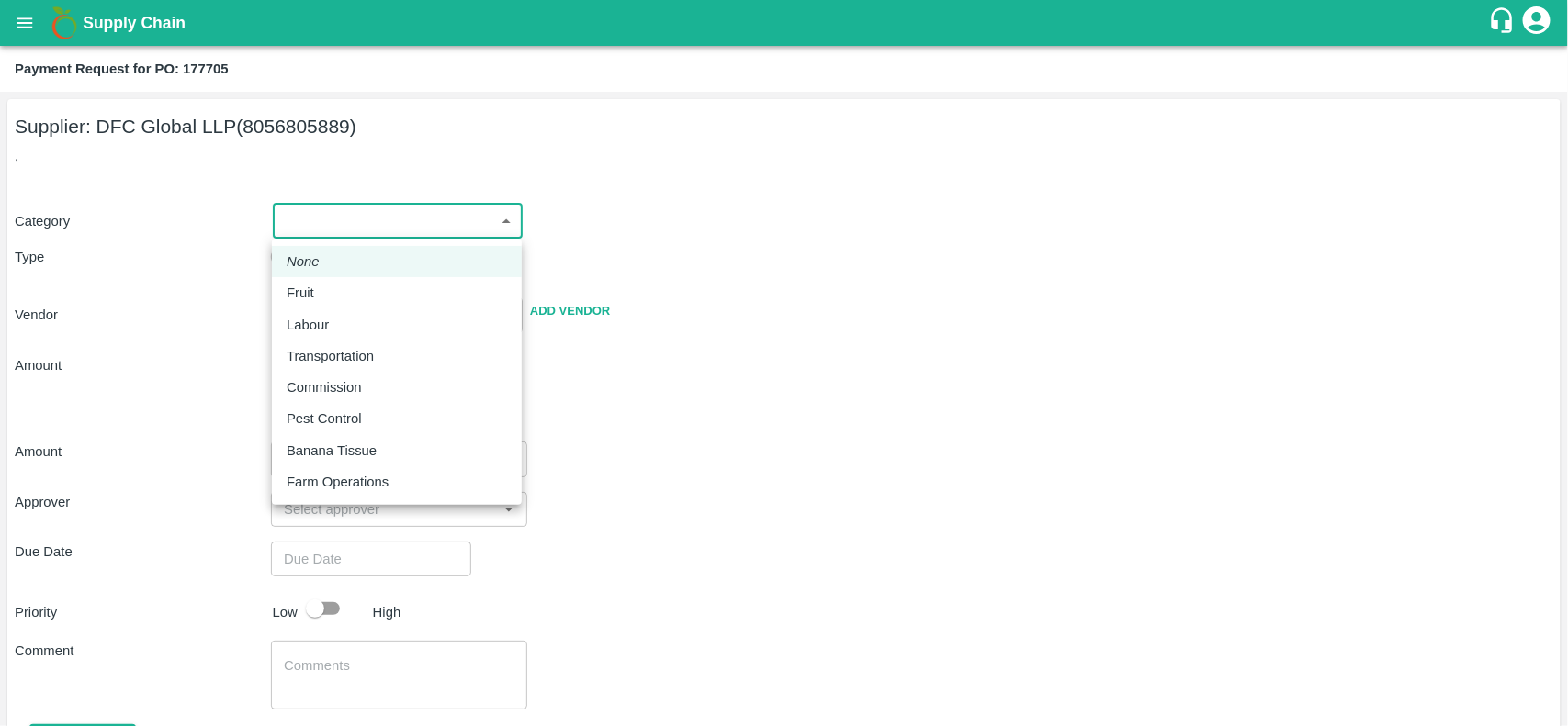
click at [322, 232] on body "Supply Chain Payment Request for PO: 177705 Supplier: DFC Global LLP (805680588…" at bounding box center [784, 363] width 1568 height 726
click at [298, 286] on p "Fruit" at bounding box center [300, 292] width 28 height 20
type input "1"
type input "DFC Global LLP - 8056805889(Supplier)"
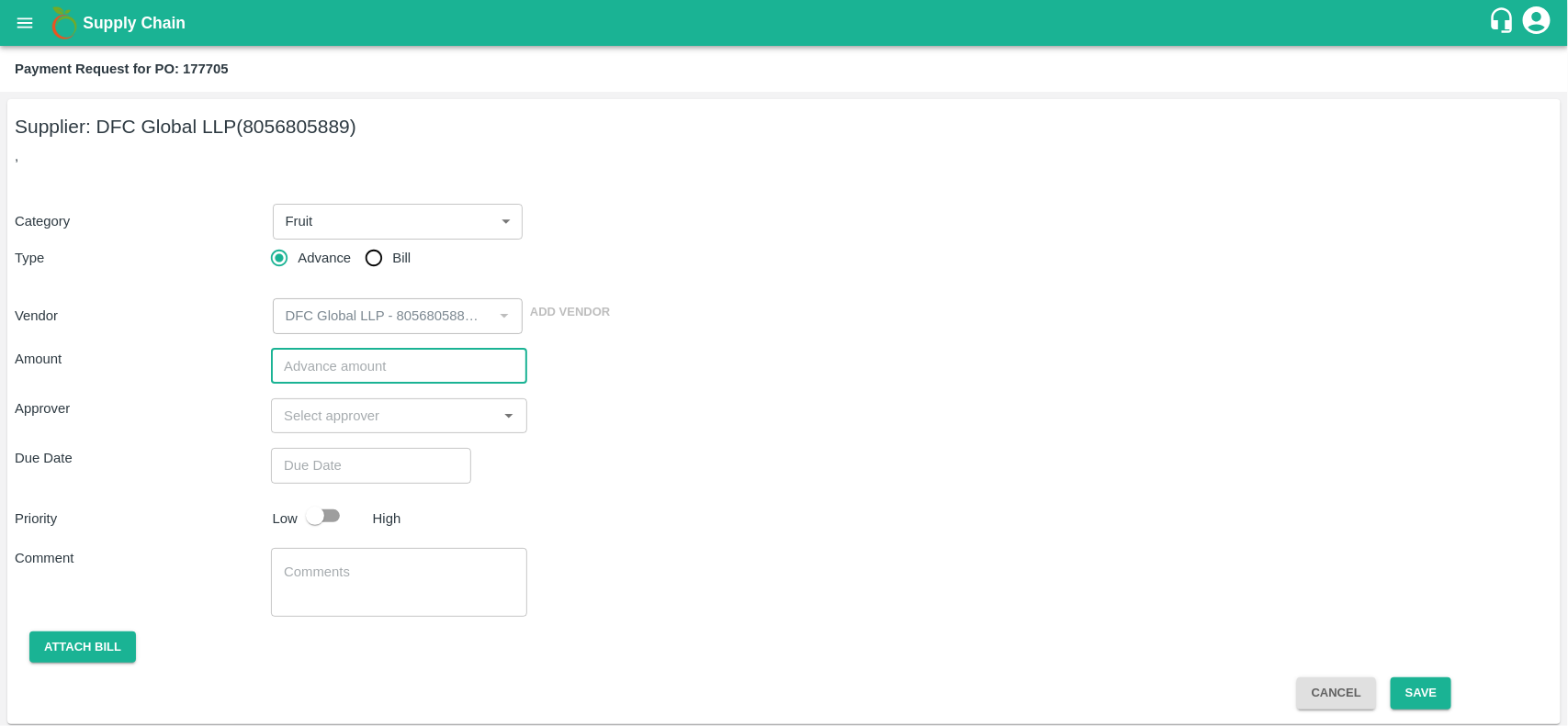
click at [324, 356] on input "number" at bounding box center [398, 366] width 256 height 35
type input "2700000"
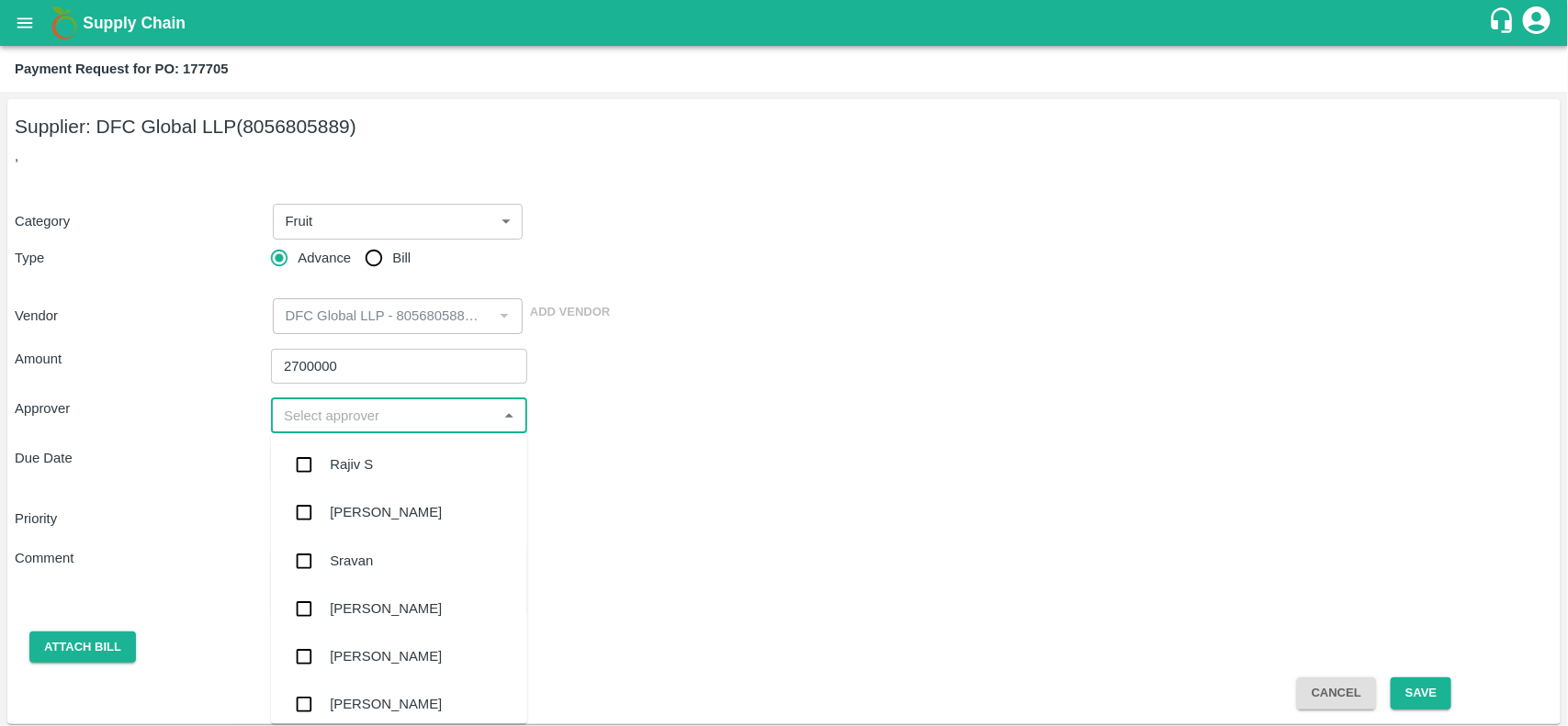
click at [333, 418] on input "input" at bounding box center [384, 415] width 215 height 24
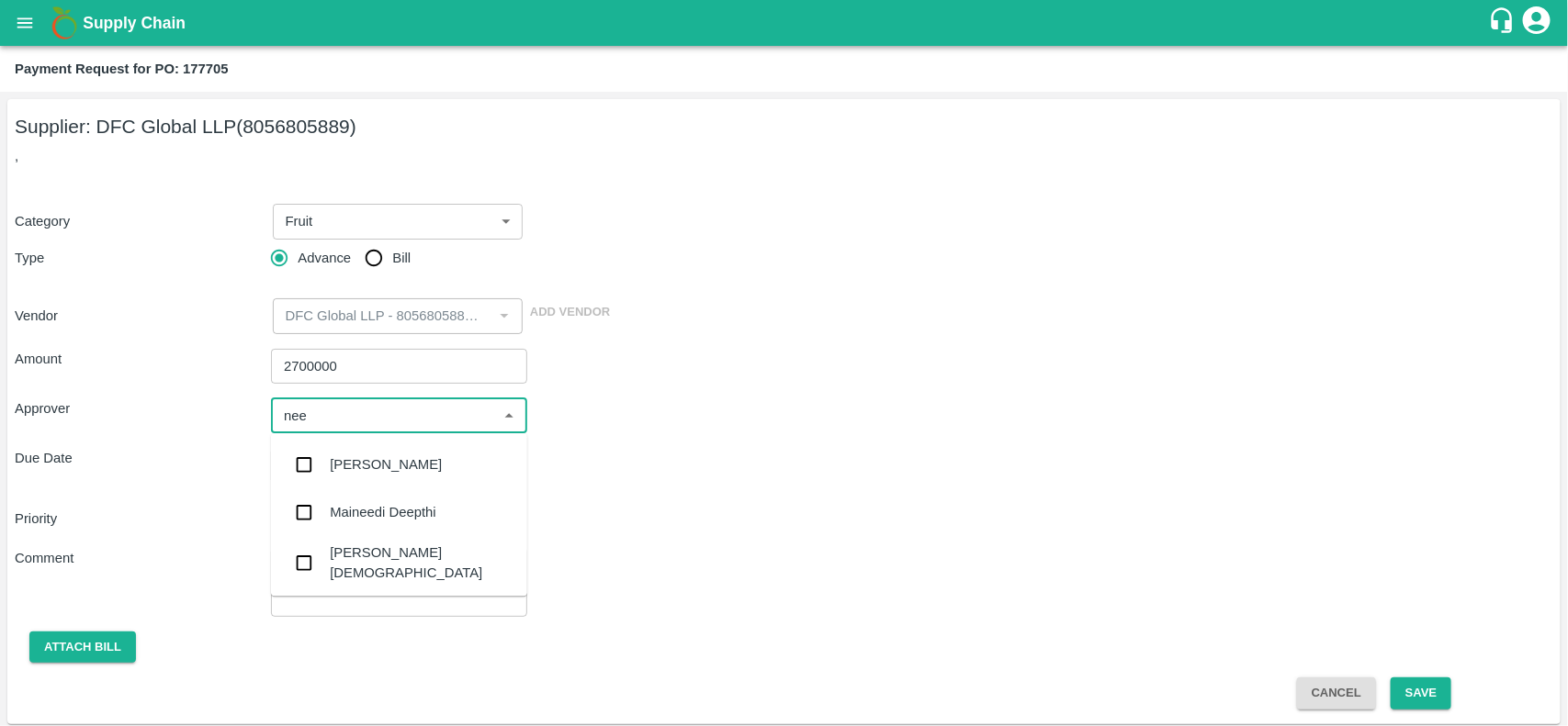
type input "neet"
click at [299, 519] on input "checkbox" at bounding box center [304, 514] width 37 height 37
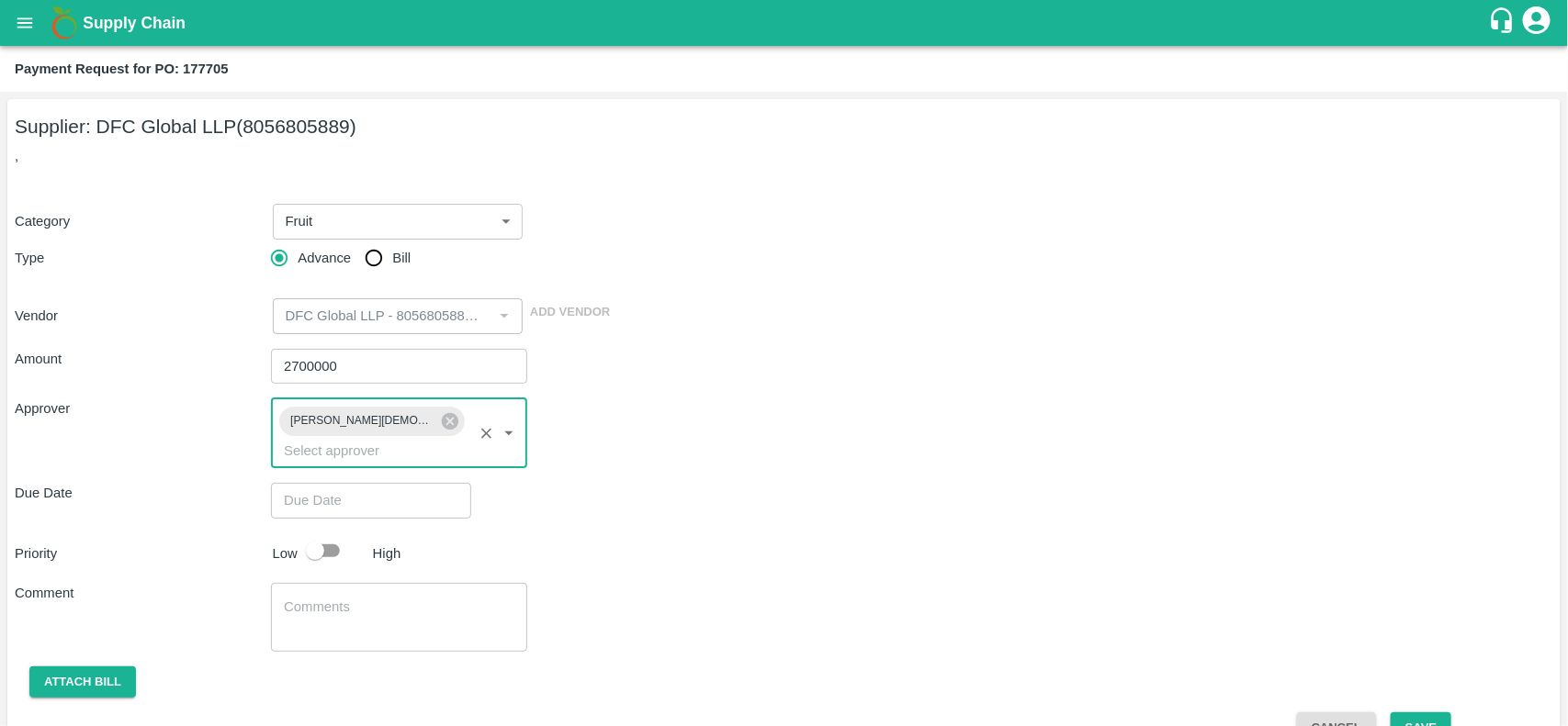
type input "DD/MM/YYYY hh:mm aa"
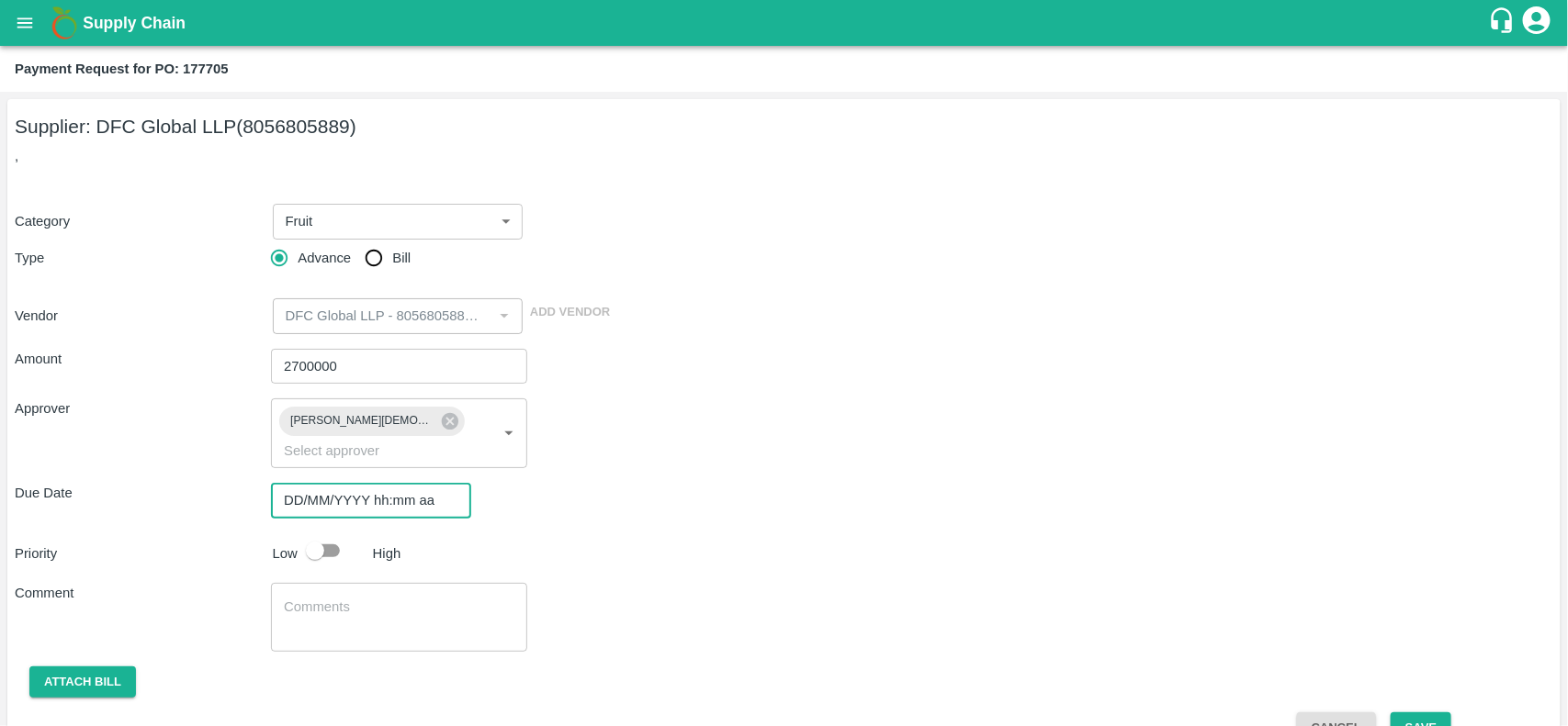
click at [360, 483] on input "DD/MM/YYYY hh:mm aa" at bounding box center [364, 500] width 188 height 35
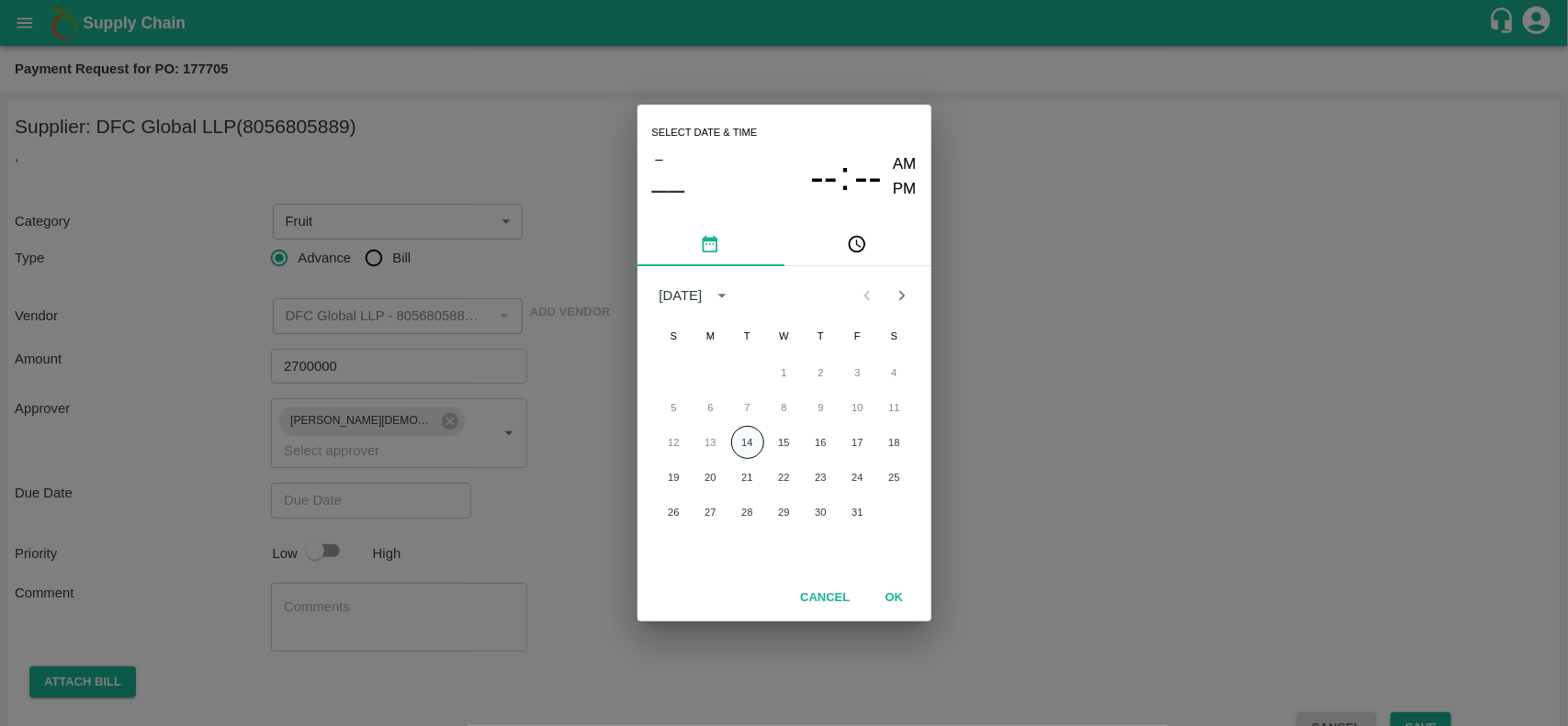
click at [744, 434] on button "14" at bounding box center [747, 442] width 33 height 33
type input "14/10/2025 12:00 AM"
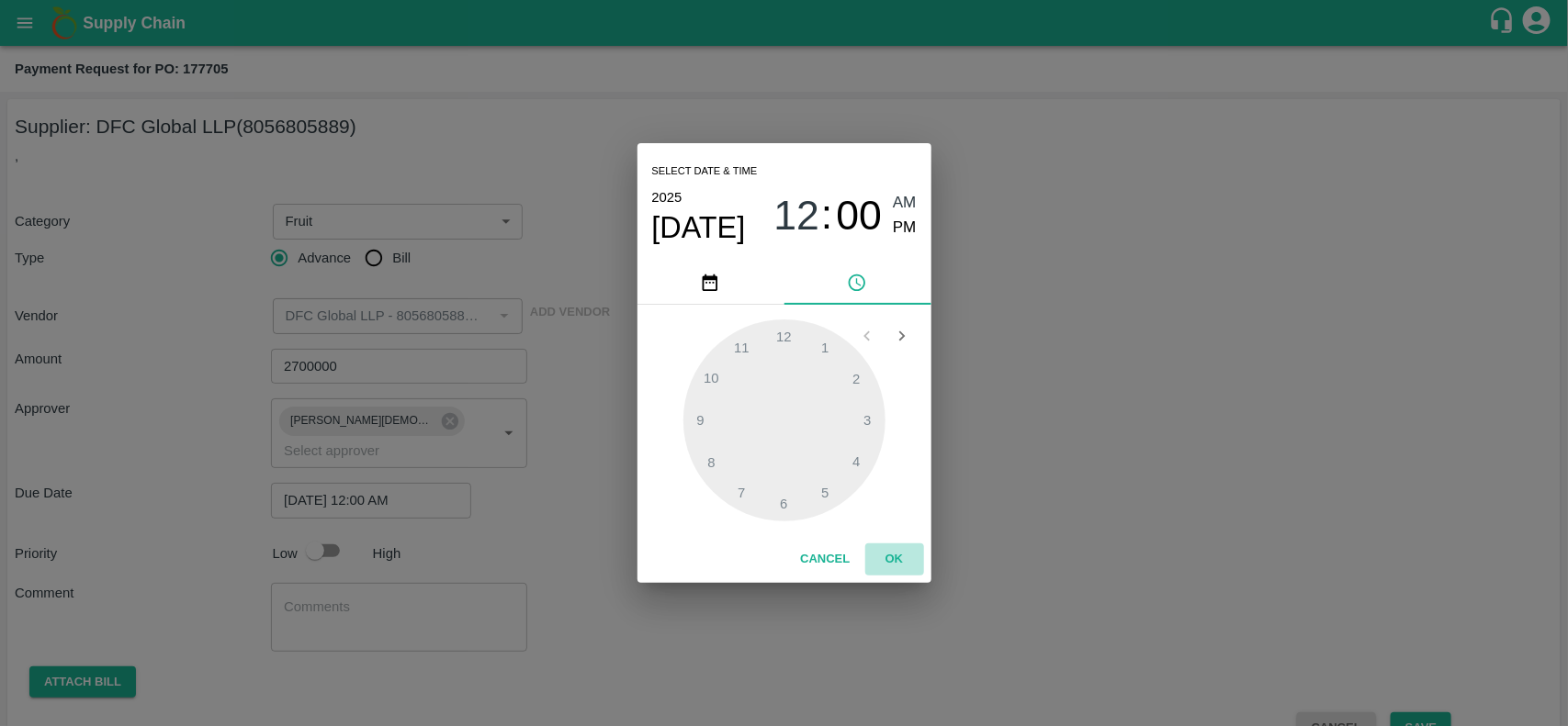
click at [894, 558] on button "OK" at bounding box center [895, 560] width 59 height 32
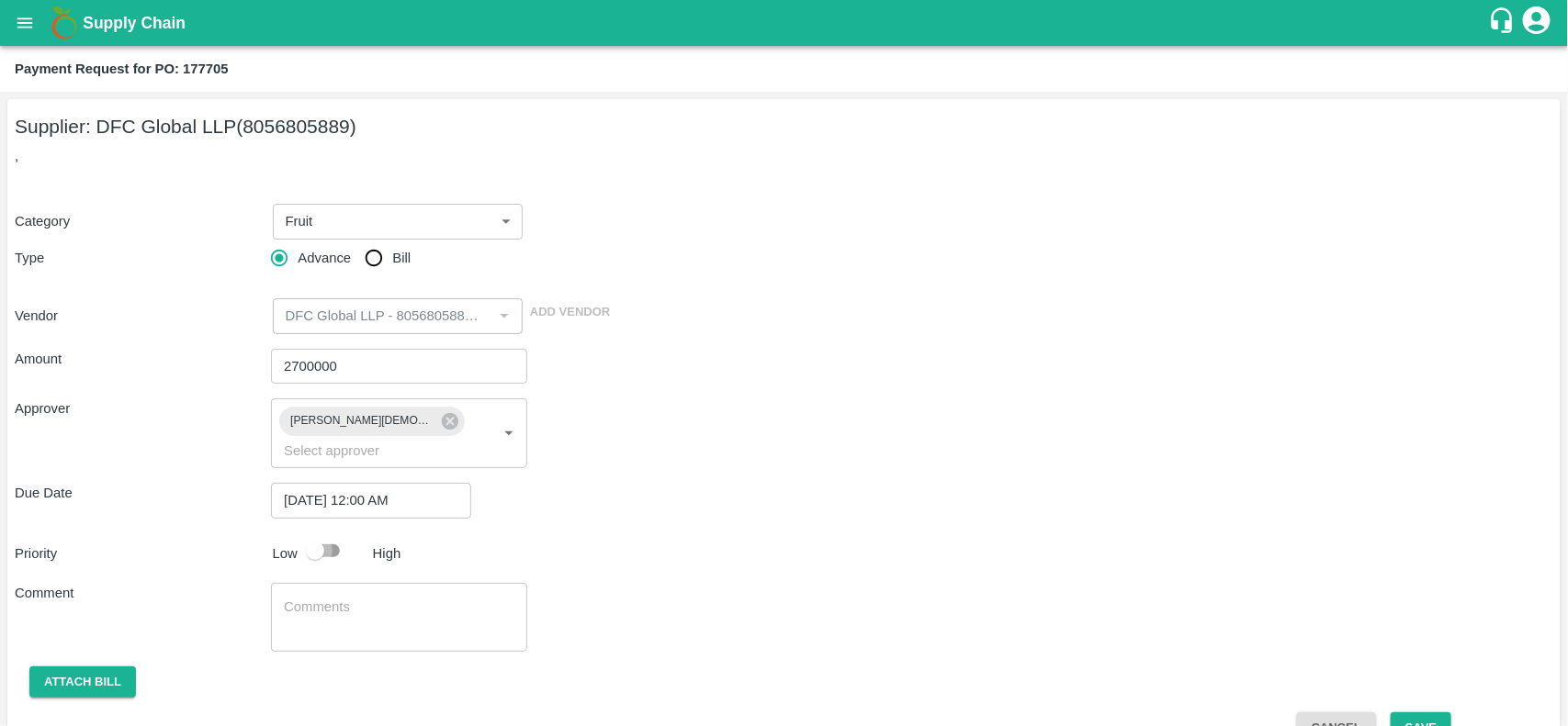
click at [314, 534] on input "checkbox" at bounding box center [316, 551] width 105 height 35
checkbox input "true"
click at [1415, 713] on button "Save" at bounding box center [1421, 729] width 61 height 32
